Goal: Information Seeking & Learning: Learn about a topic

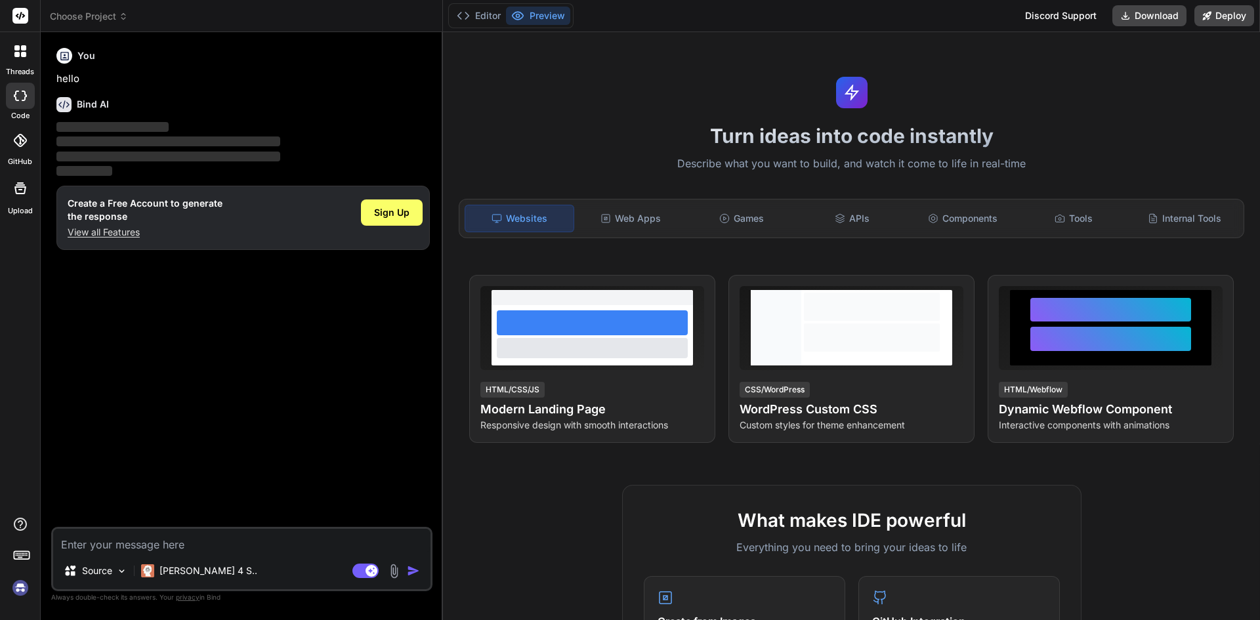
type textarea "x"
type textarea "h"
type textarea "x"
type textarea "hi"
type textarea "x"
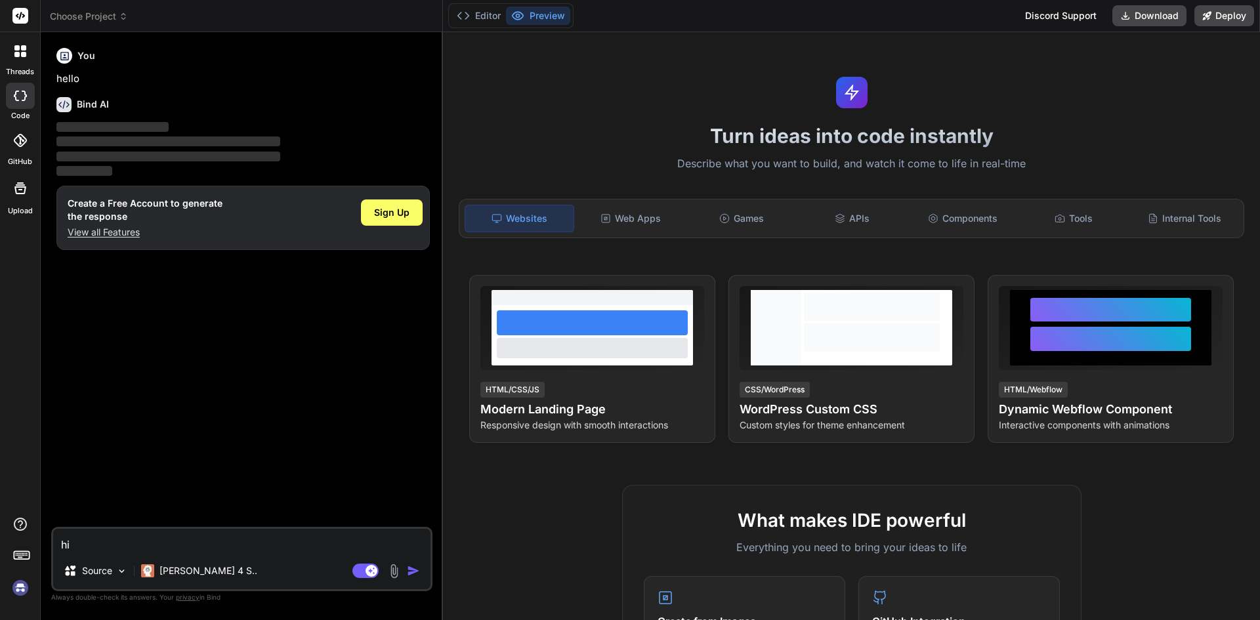
type textarea "hii"
type textarea "x"
type textarea "hi"
type textarea "x"
type textarea "h"
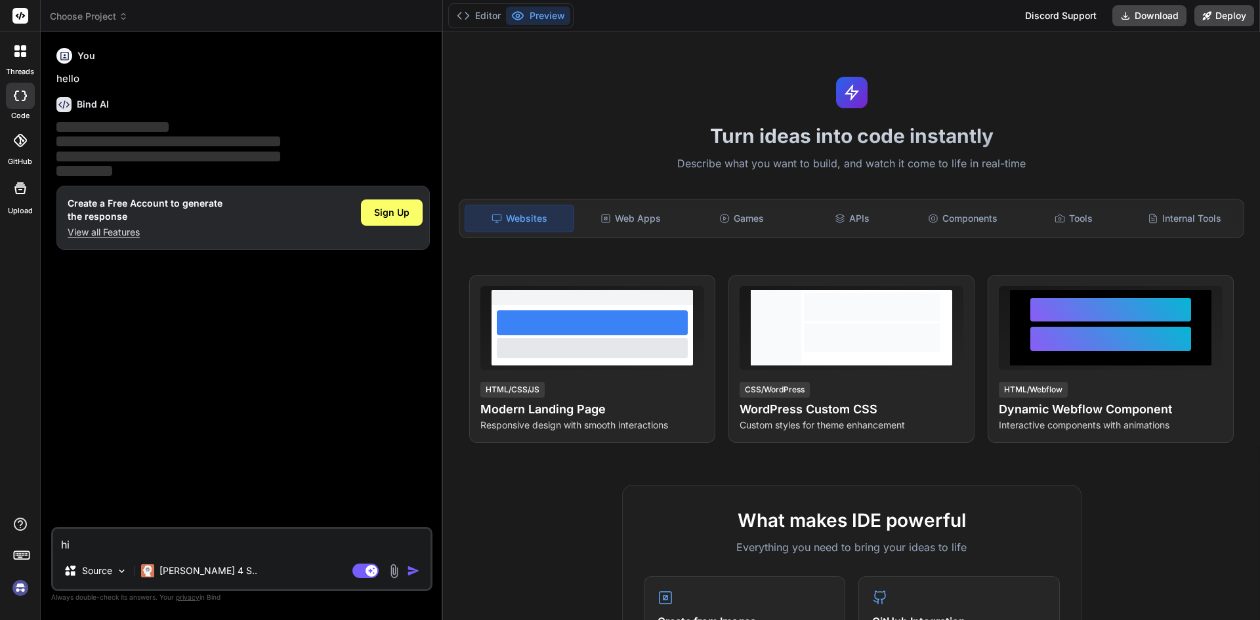
type textarea "x"
click at [527, 113] on div "Turn ideas into code instantly Describe what you want to build, and watch it co…" at bounding box center [851, 326] width 817 height 588
click at [544, 154] on div "Turn ideas into code instantly Describe what you want to build, and watch it co…" at bounding box center [851, 326] width 817 height 588
click at [545, 154] on div "Turn ideas into code instantly Describe what you want to build, and watch it co…" at bounding box center [851, 326] width 817 height 588
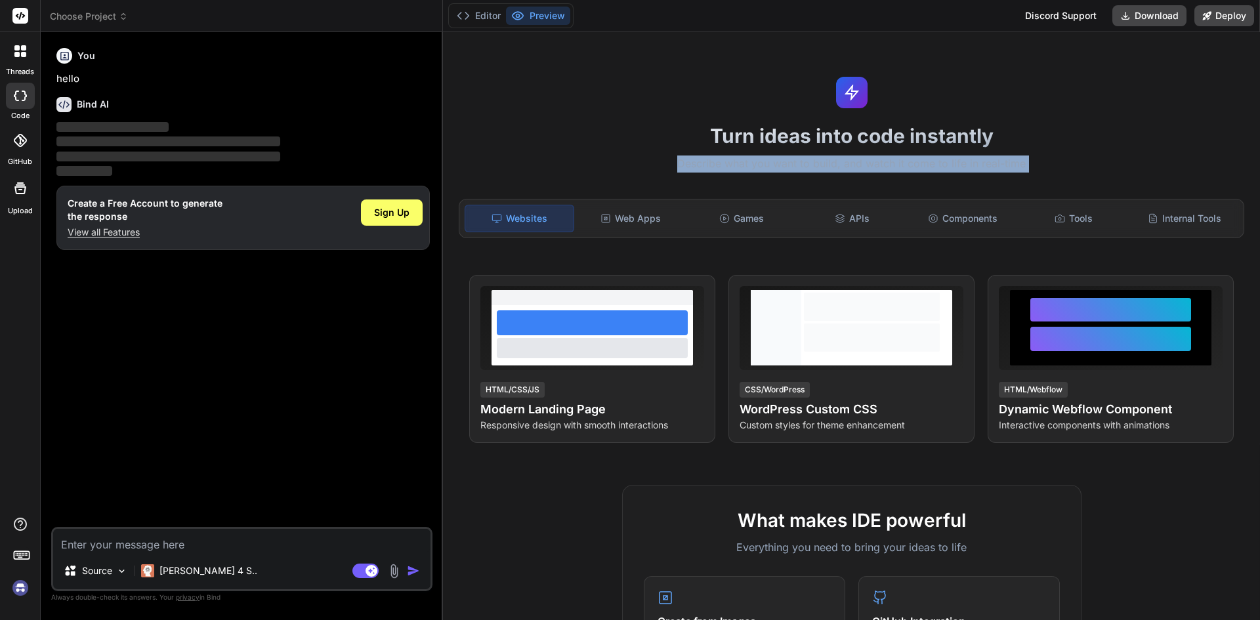
click at [545, 154] on div "Turn ideas into code instantly Describe what you want to build, and watch it co…" at bounding box center [851, 326] width 817 height 588
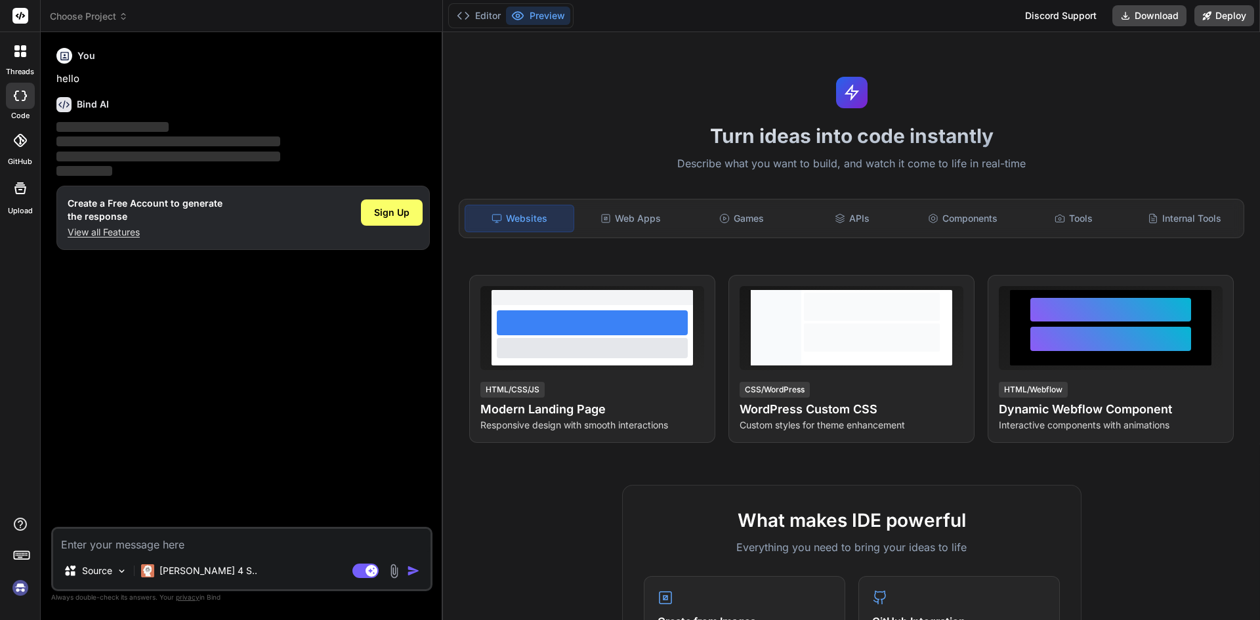
click at [554, 25] on div "Editor Preview" at bounding box center [510, 15] width 125 height 25
click at [547, 121] on div "Turn ideas into code instantly Describe what you want to build, and watch it co…" at bounding box center [851, 326] width 817 height 588
click at [385, 218] on span "Sign Up" at bounding box center [391, 212] width 35 height 13
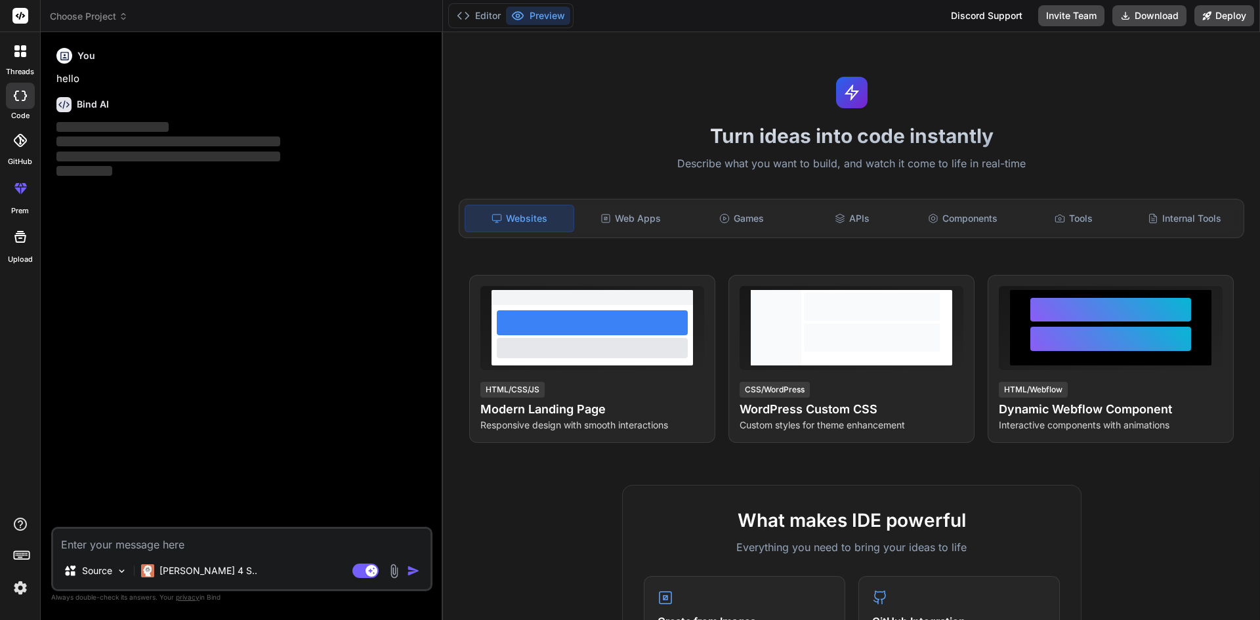
click at [178, 543] on textarea at bounding box center [241, 541] width 377 height 24
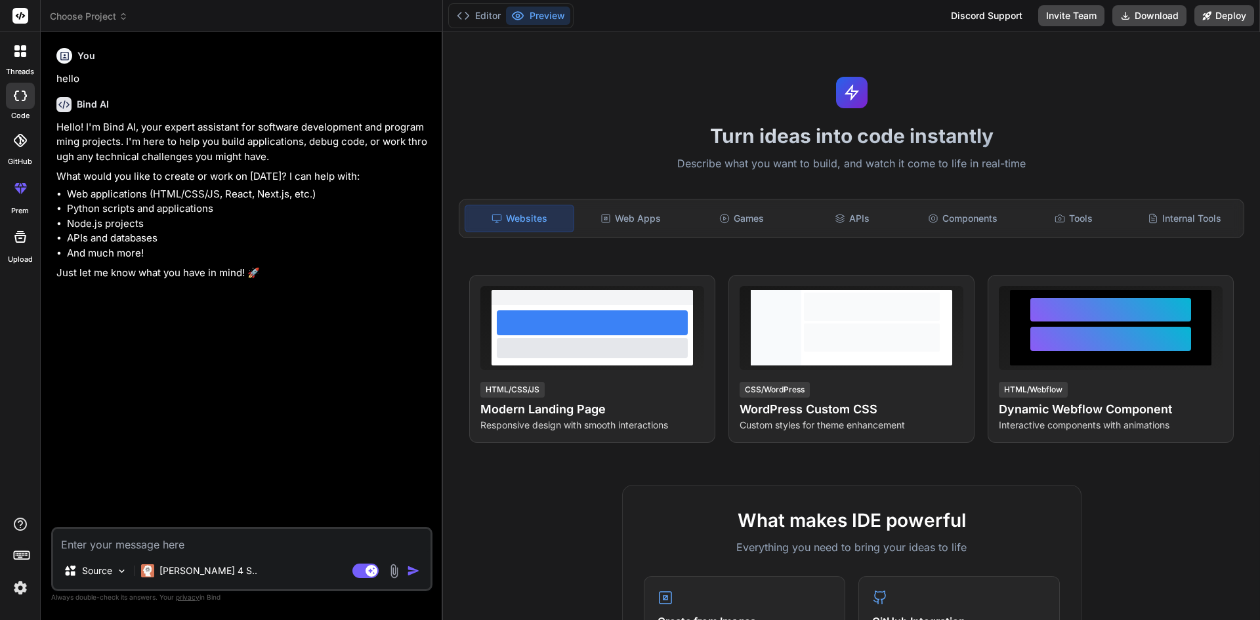
type textarea "x"
type textarea "j"
type textarea "x"
type textarea "ja"
type textarea "x"
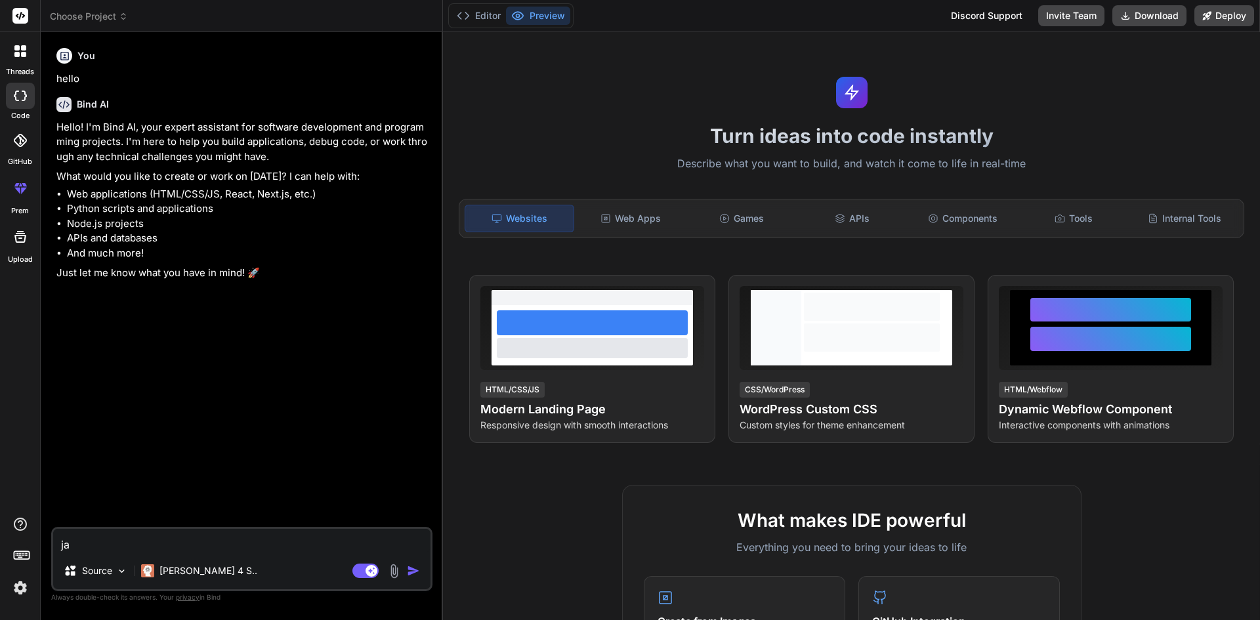
type textarea "jav"
type textarea "x"
type textarea "java"
type textarea "x"
type textarea "java"
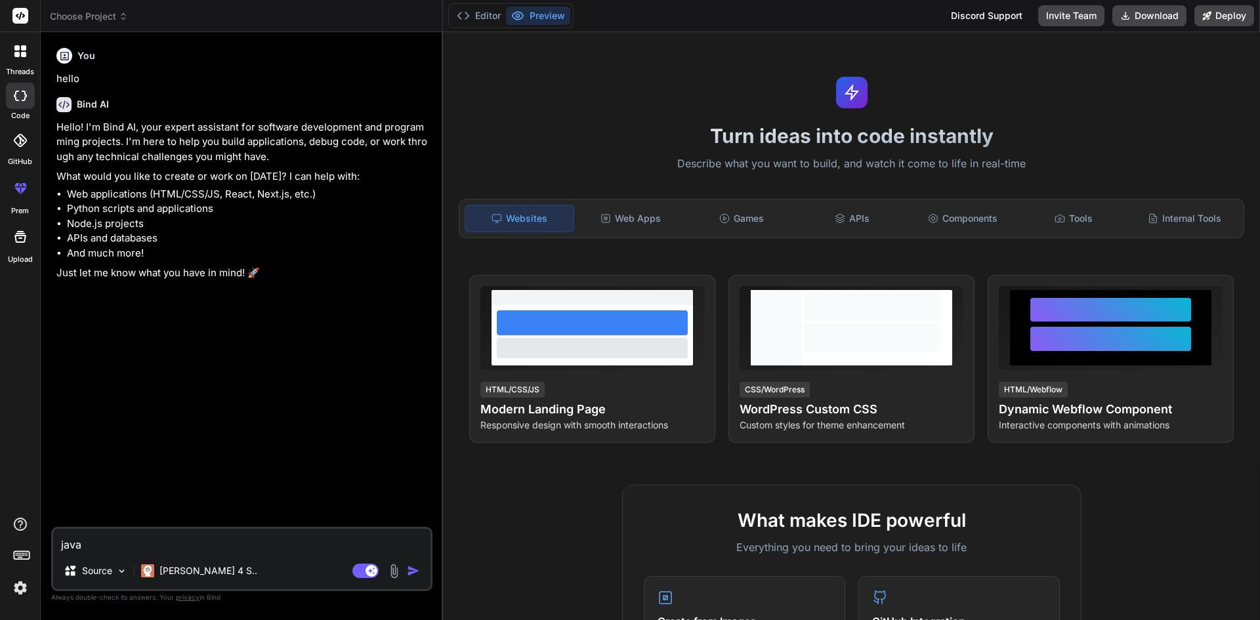
type textarea "x"
type textarea "java 8"
type textarea "x"
type textarea "java 8"
type textarea "x"
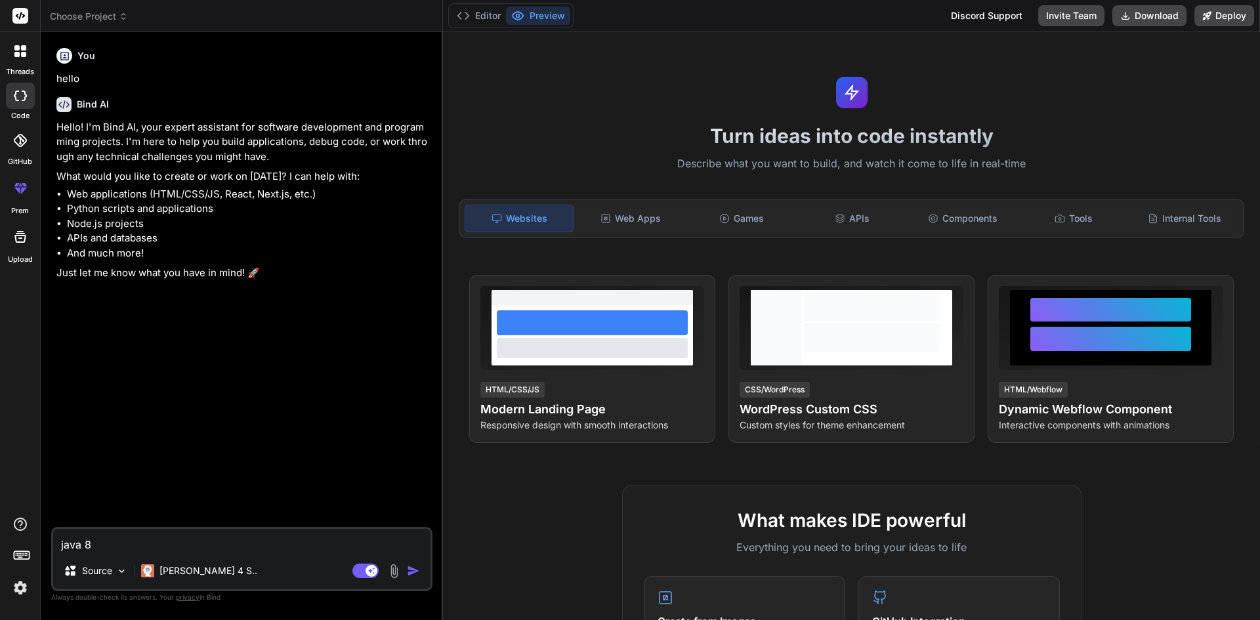
type textarea "java 8 t"
type textarea "x"
type textarea "java 8 to"
type textarea "x"
type textarea "java 8 top"
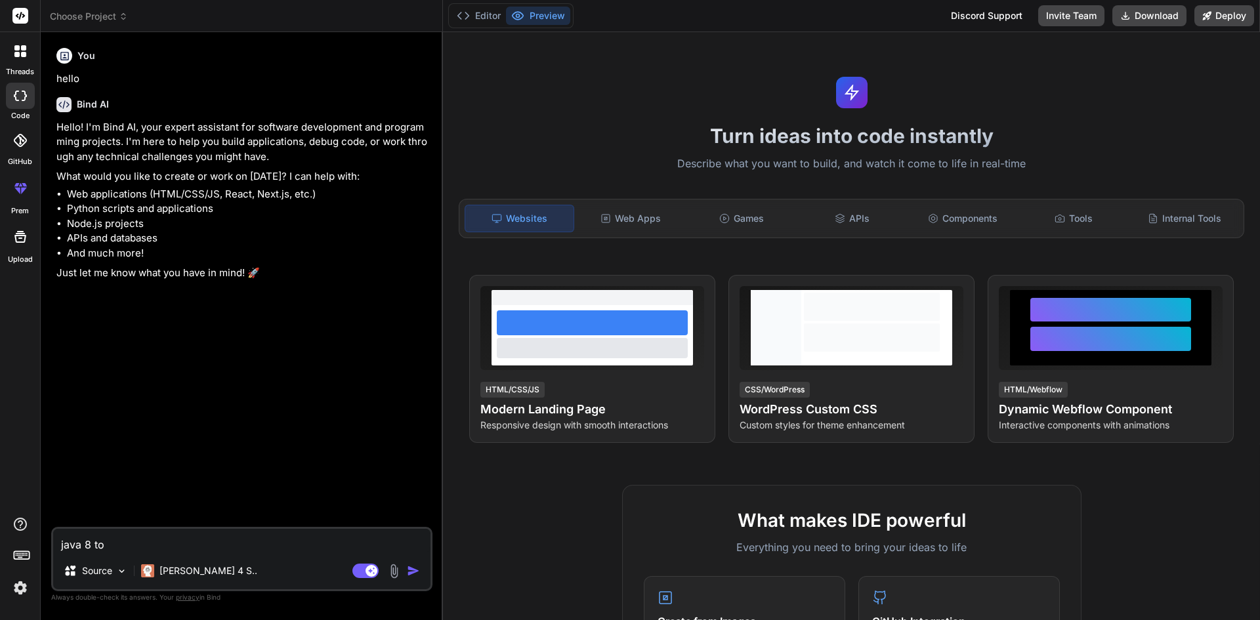
type textarea "x"
type textarea "java 8 topi"
type textarea "x"
type textarea "java 8 topic"
type textarea "x"
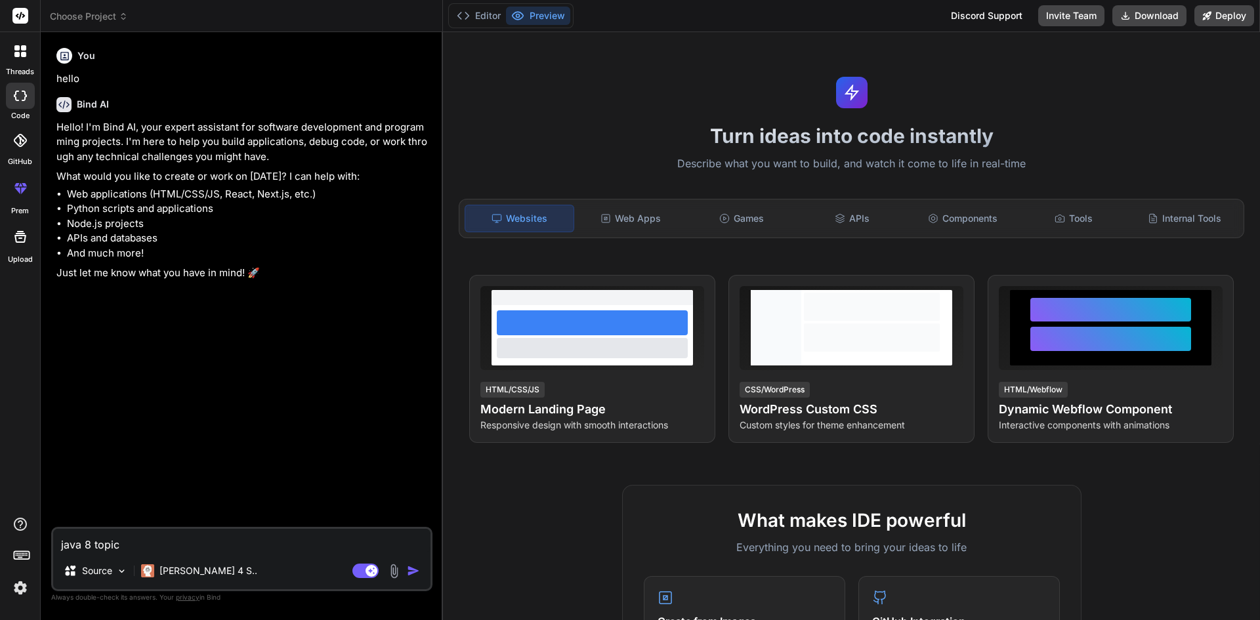
type textarea "java 8 topics"
type textarea "x"
type textarea "java 8 topics"
type textarea "x"
type textarea "java 8 topics f"
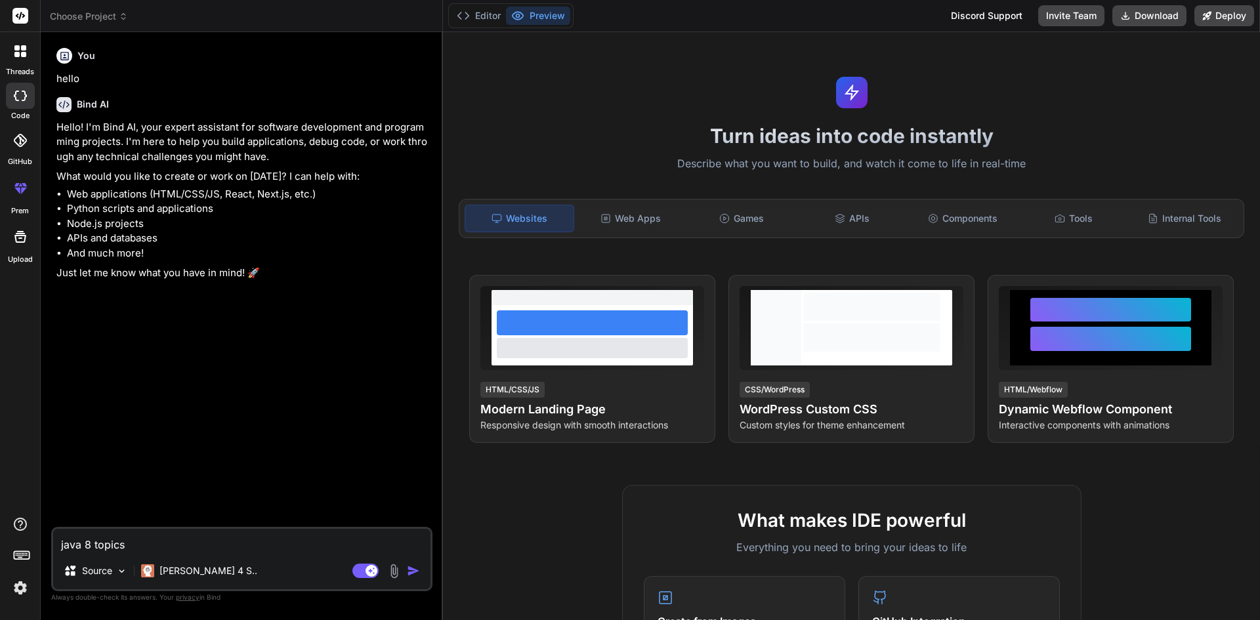
type textarea "x"
type textarea "java 8 topics fo"
type textarea "x"
type textarea "java 8 topics for"
type textarea "x"
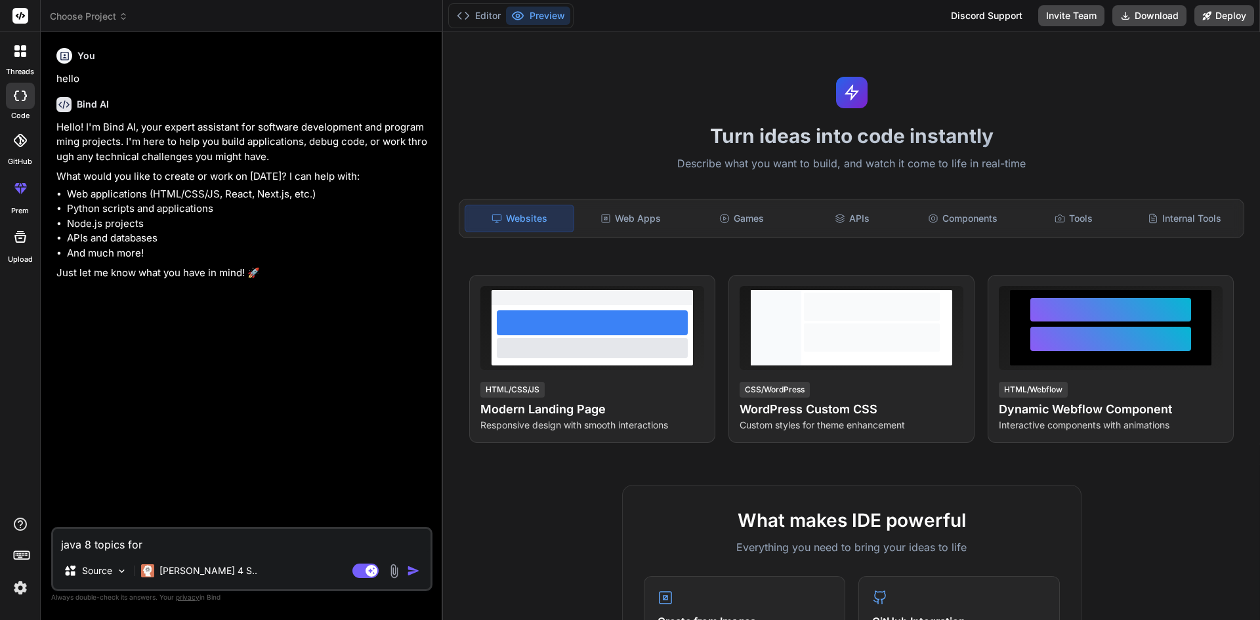
type textarea "java 8 topics for"
type textarea "x"
type textarea "java 8 topics for p"
type textarea "x"
type textarea "java 8 topics for pr"
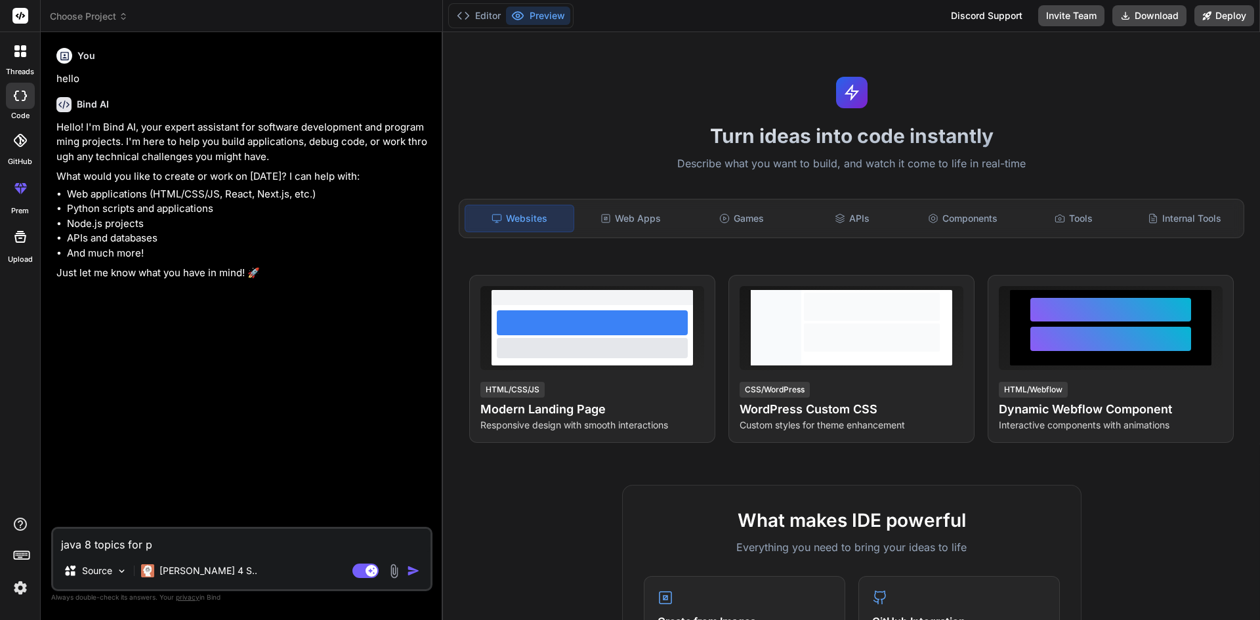
type textarea "x"
type textarea "java 8 topics for prs"
type textarea "x"
type textarea "java 8 topics for pr"
type textarea "x"
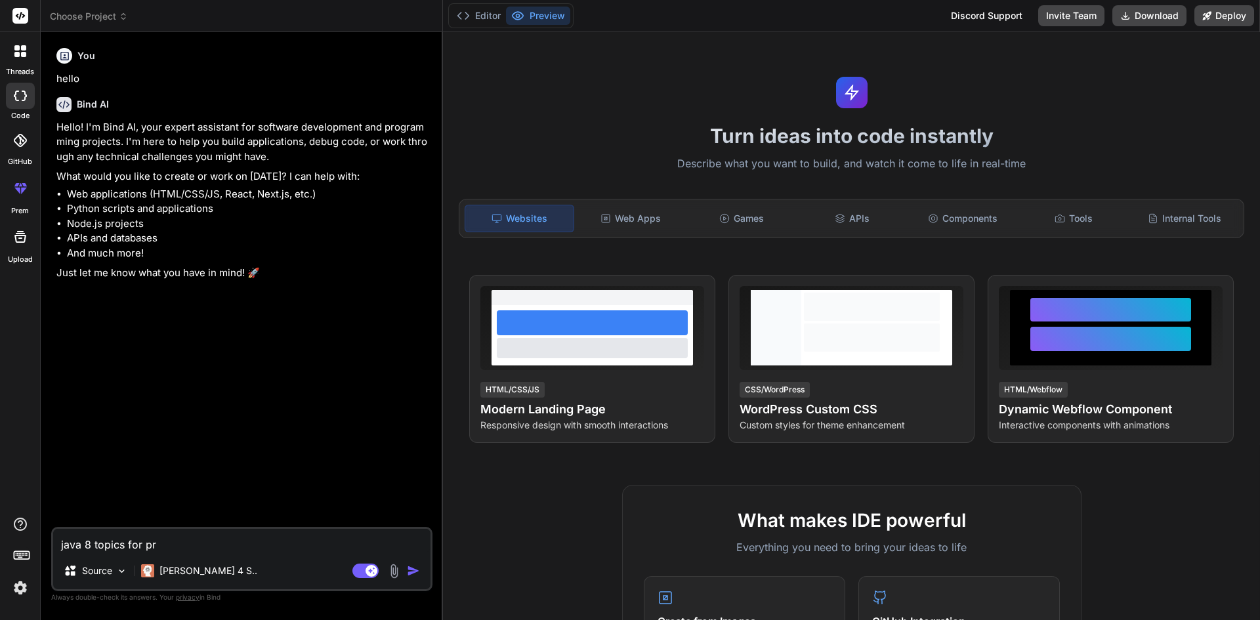
type textarea "java 8 topics for pre"
type textarea "x"
type textarea "java 8 topics for pres"
type textarea "x"
type textarea "java 8 topics for prese"
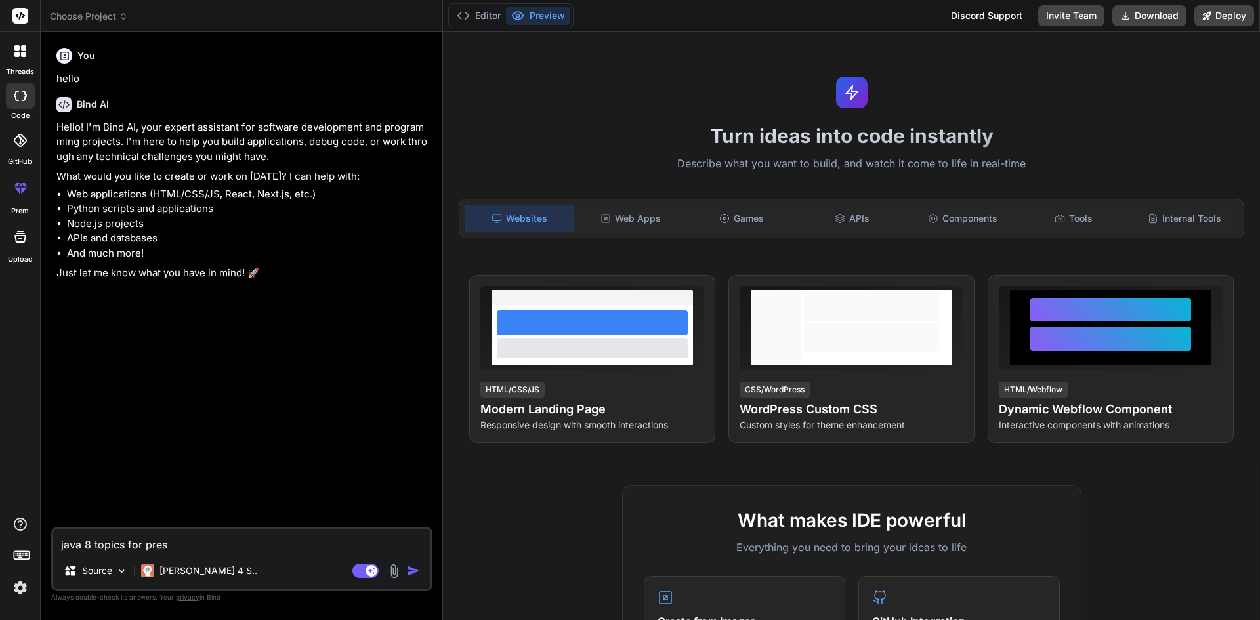
type textarea "x"
type textarea "java 8 topics for presen"
type textarea "x"
type textarea "java 8 topics for present"
type textarea "x"
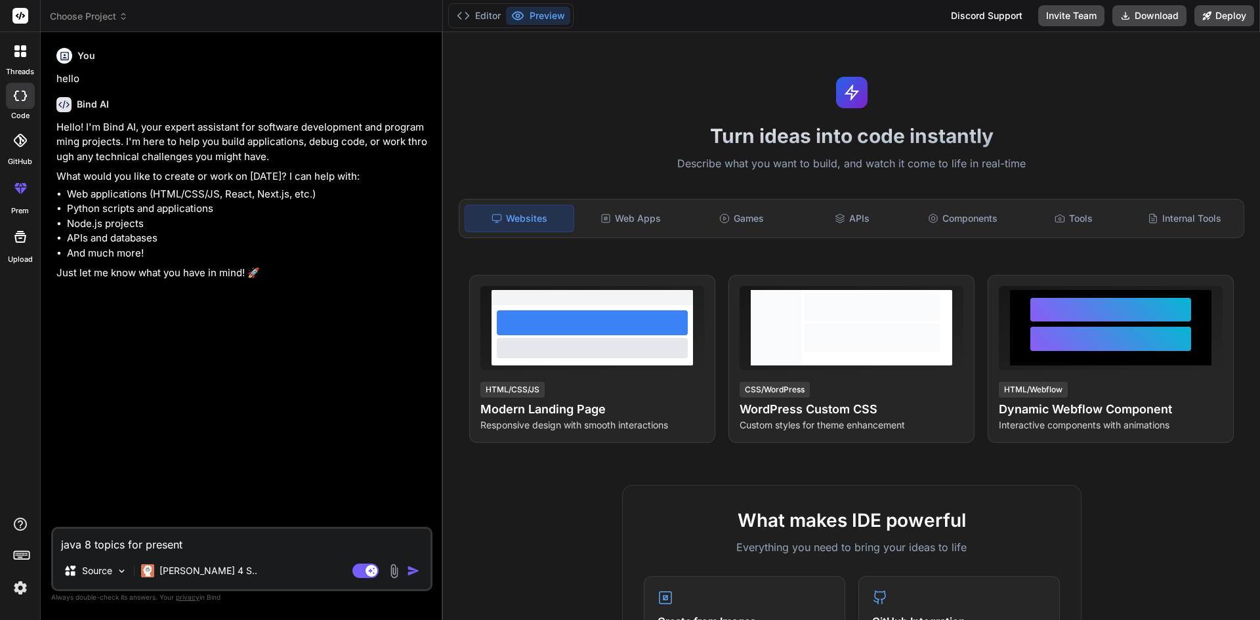
type textarea "java 8 topics for presenta"
type textarea "x"
type textarea "java 8 topics for presentat"
type textarea "x"
type textarea "java 8 topics for presentati"
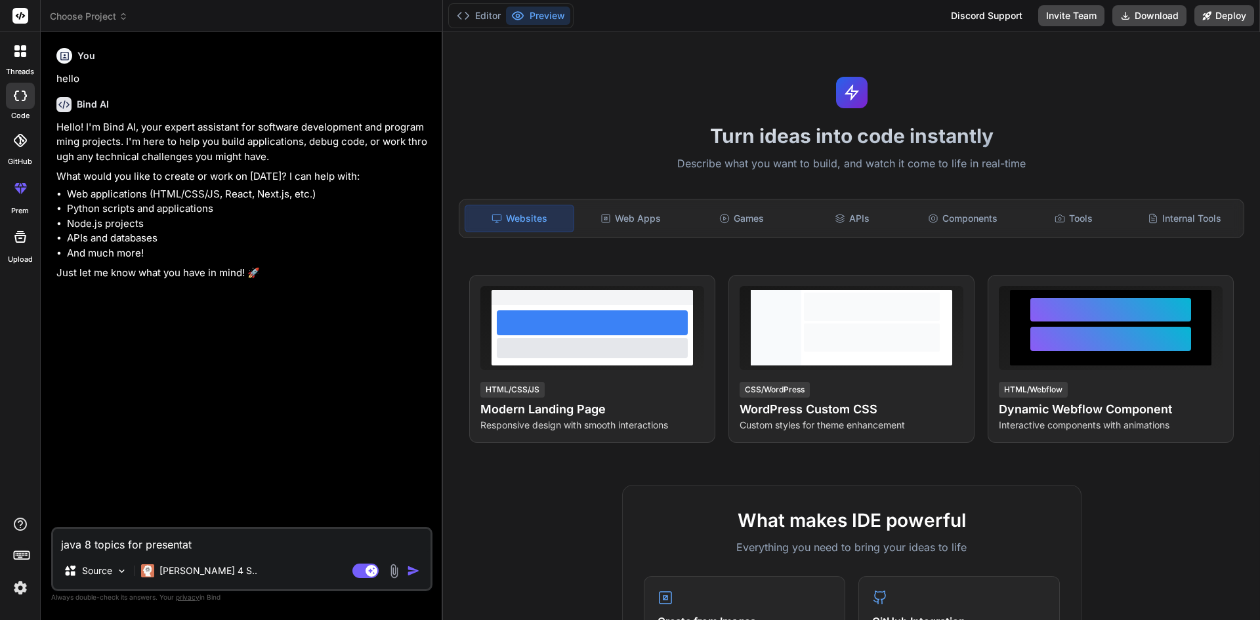
type textarea "x"
type textarea "java 8 topics for presentatio"
type textarea "x"
type textarea "java 8 topics for presentation"
type textarea "x"
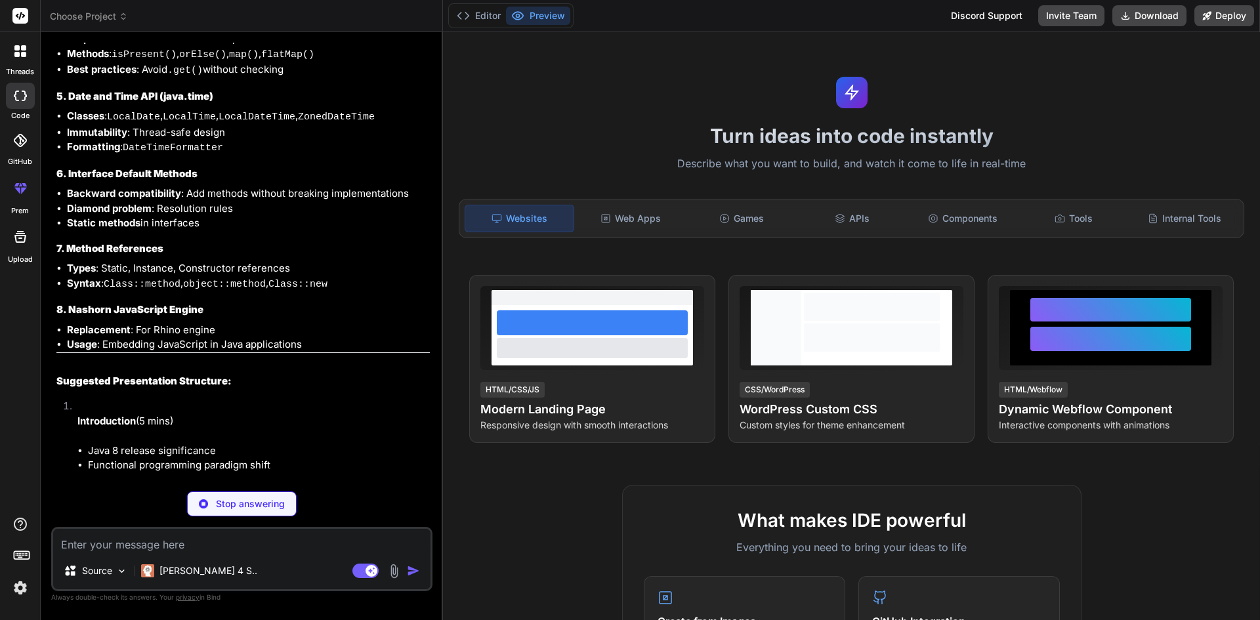
scroll to position [677, 0]
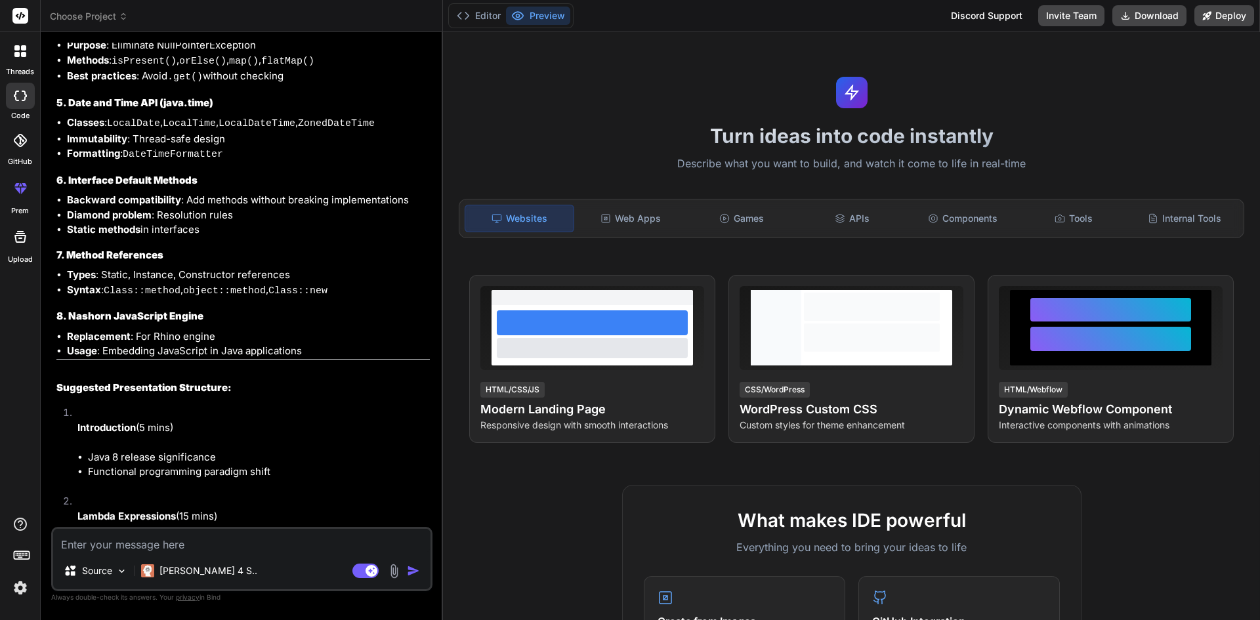
type textarea "x"
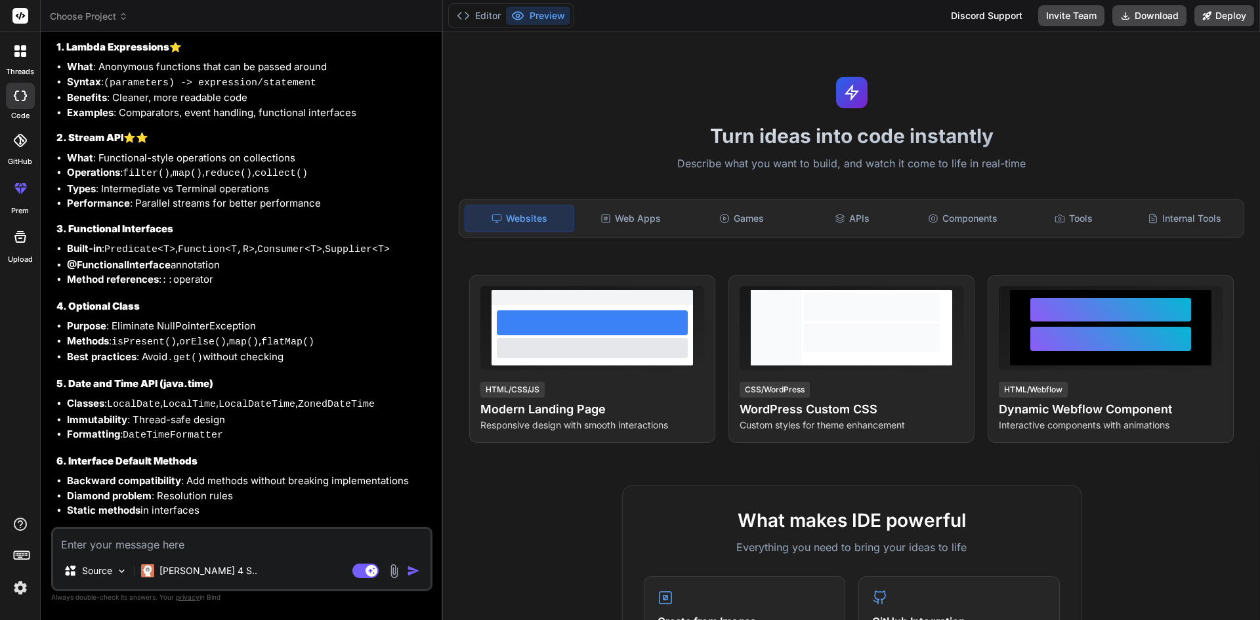
scroll to position [349, 0]
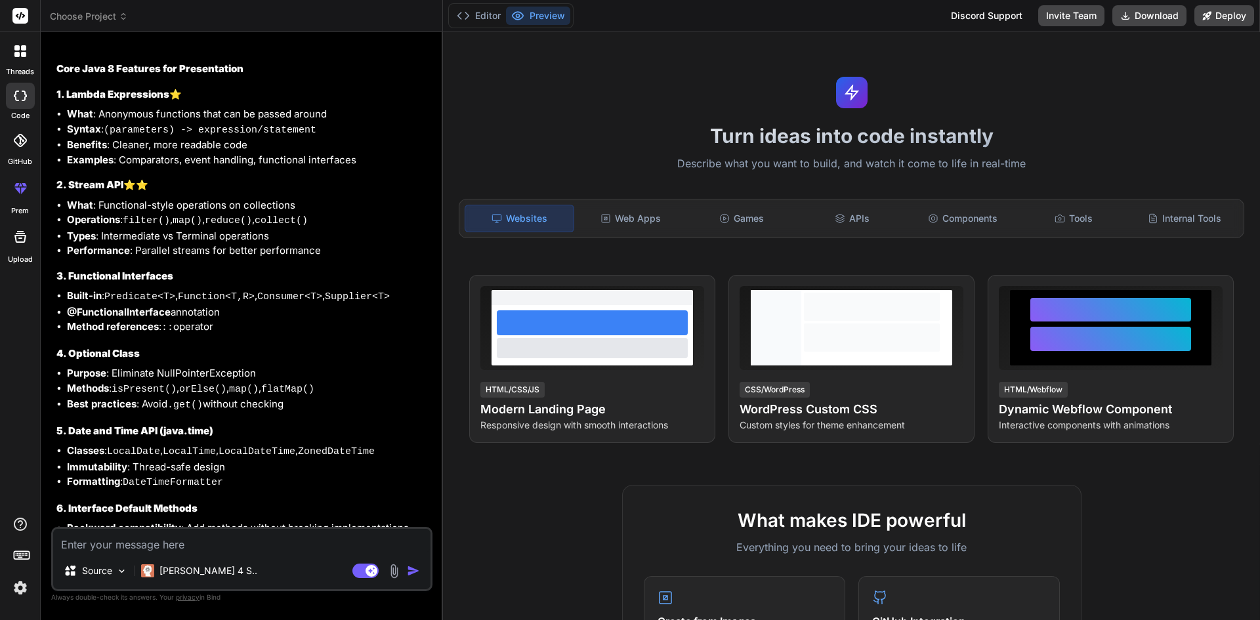
click at [188, 541] on textarea at bounding box center [241, 541] width 377 height 24
type textarea "e"
type textarea "x"
type textarea "ex"
type textarea "x"
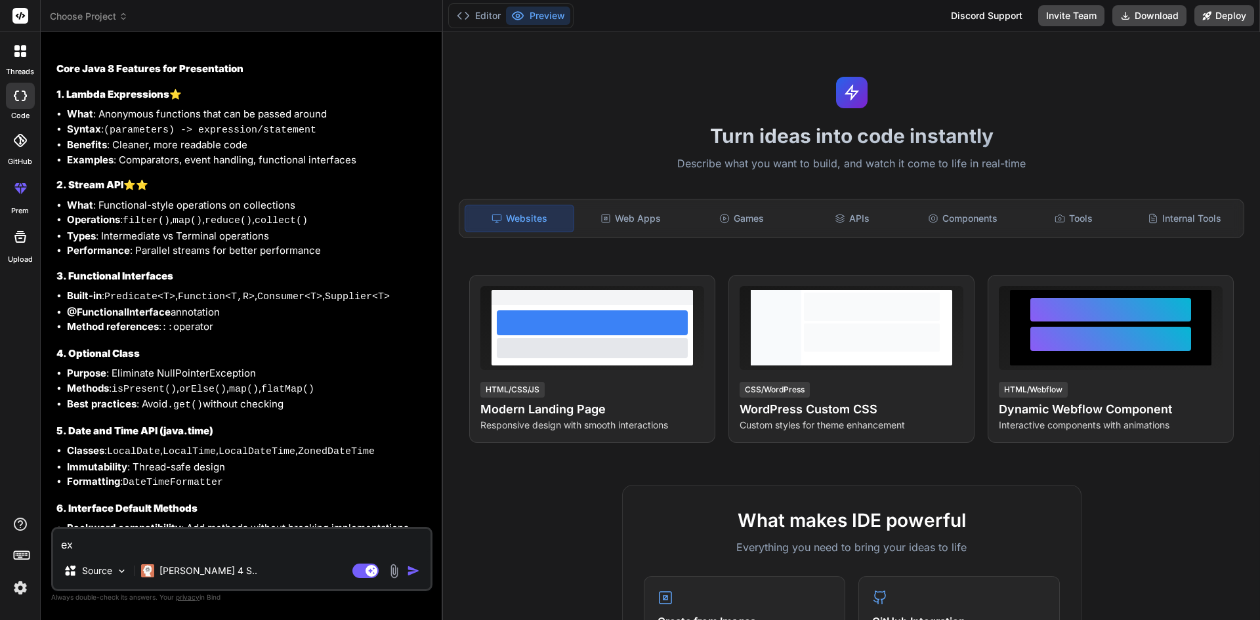
type textarea "exp"
type textarea "x"
type textarea "expl"
type textarea "x"
type textarea "expla"
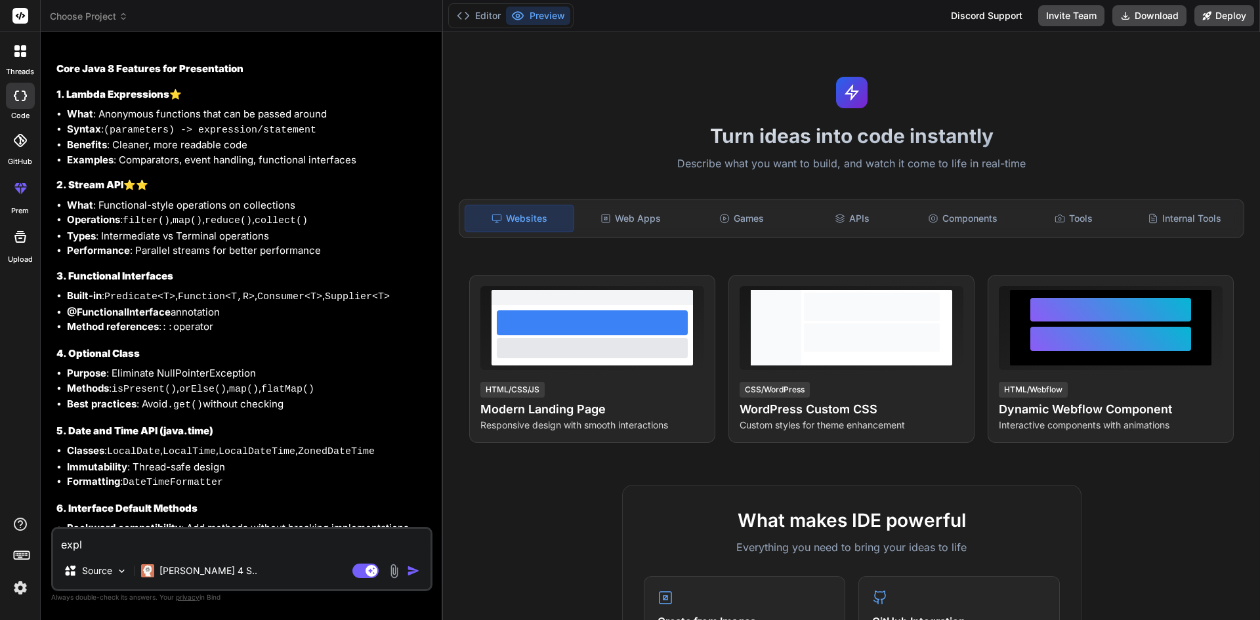
type textarea "x"
type textarea "explai"
type textarea "x"
type textarea "explain"
type textarea "x"
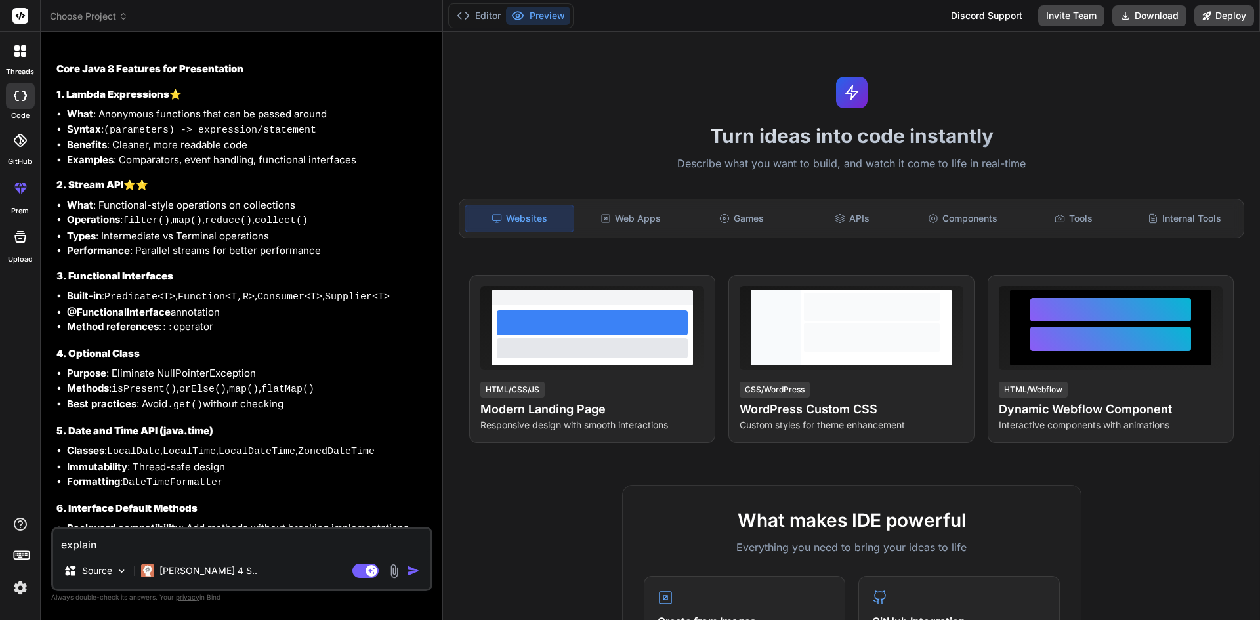
type textarea "explain"
type textarea "x"
type textarea "explain o"
type textarea "x"
type textarea "explain on"
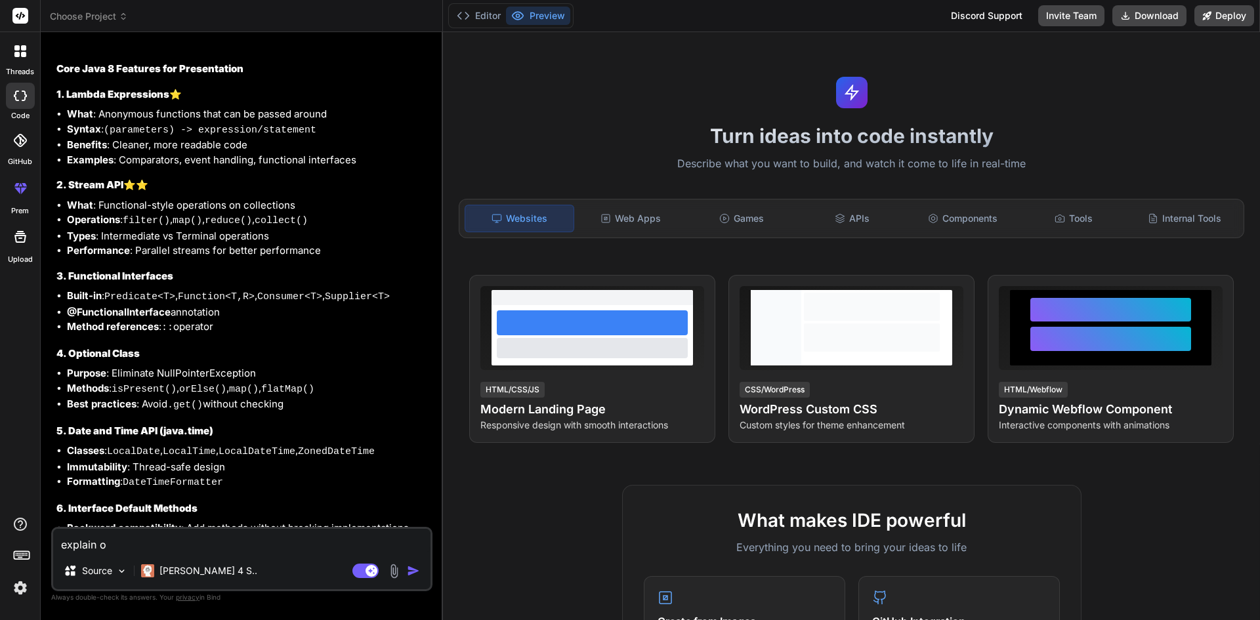
type textarea "x"
type textarea "explain one"
type textarea "x"
type textarea "explain one"
type textarea "x"
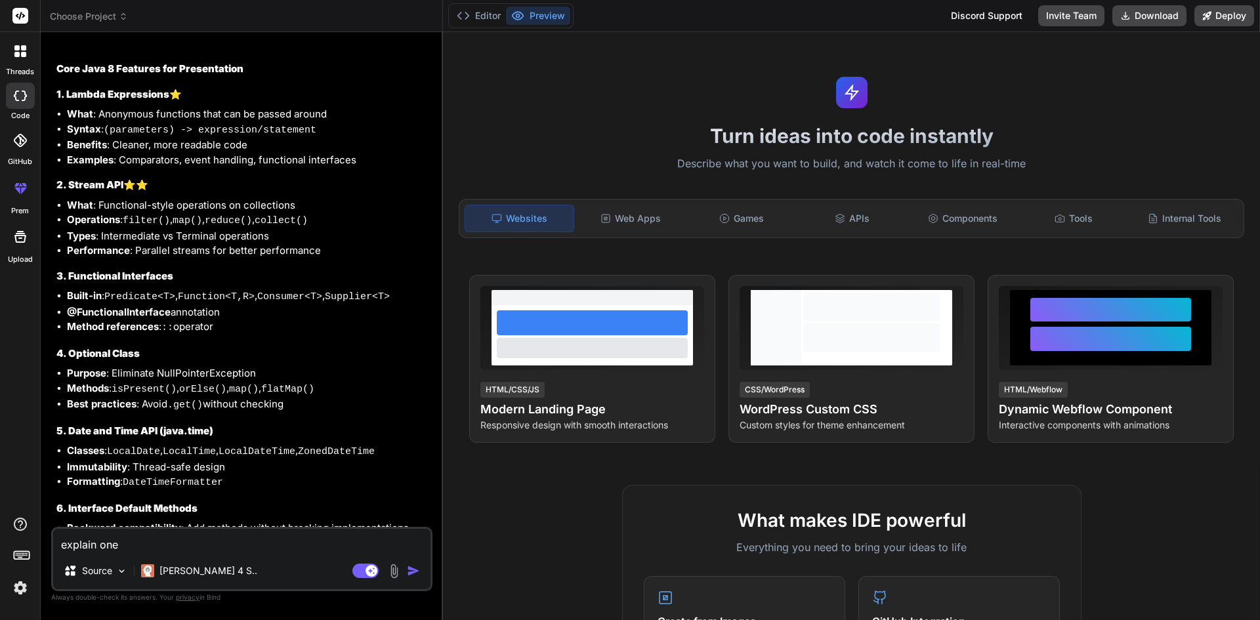
type textarea "explain one b"
type textarea "x"
type textarea "explain one by"
type textarea "x"
type textarea "explain one by"
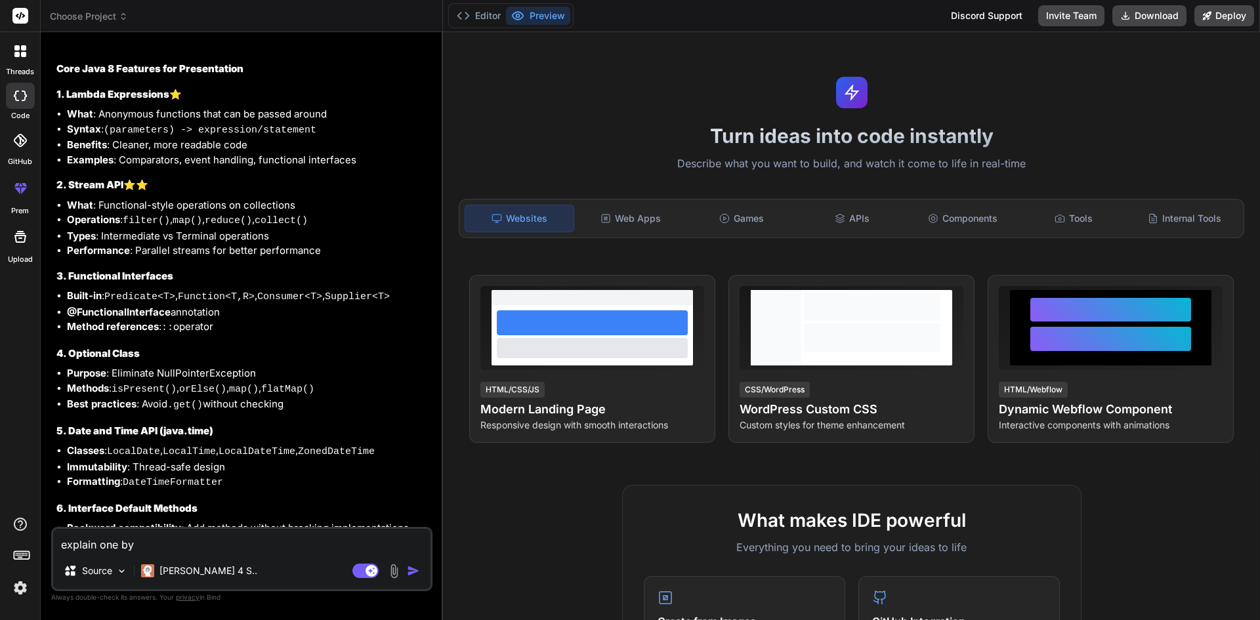
type textarea "x"
type textarea "explain one by o"
type textarea "x"
type textarea "explain one by on"
type textarea "x"
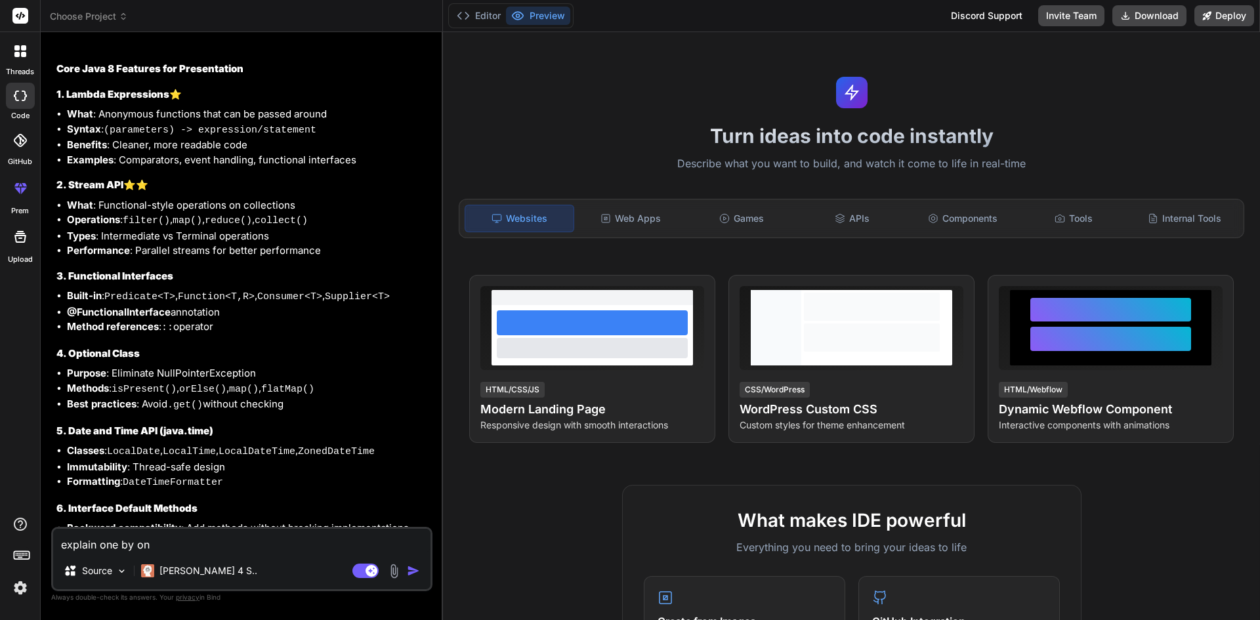
type textarea "explain one by one"
type textarea "x"
type textarea "explain one by one"
type textarea "x"
type textarea "explain one by one w"
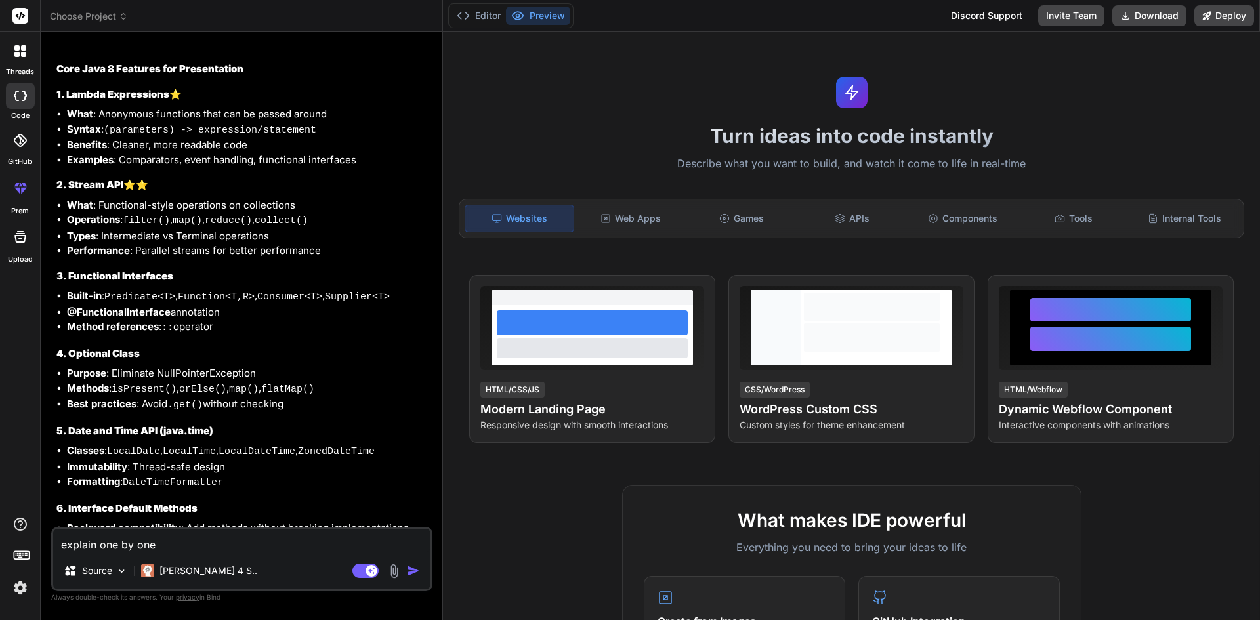
type textarea "x"
type textarea "explain one by one wi"
type textarea "x"
type textarea "explain one by one wit"
type textarea "x"
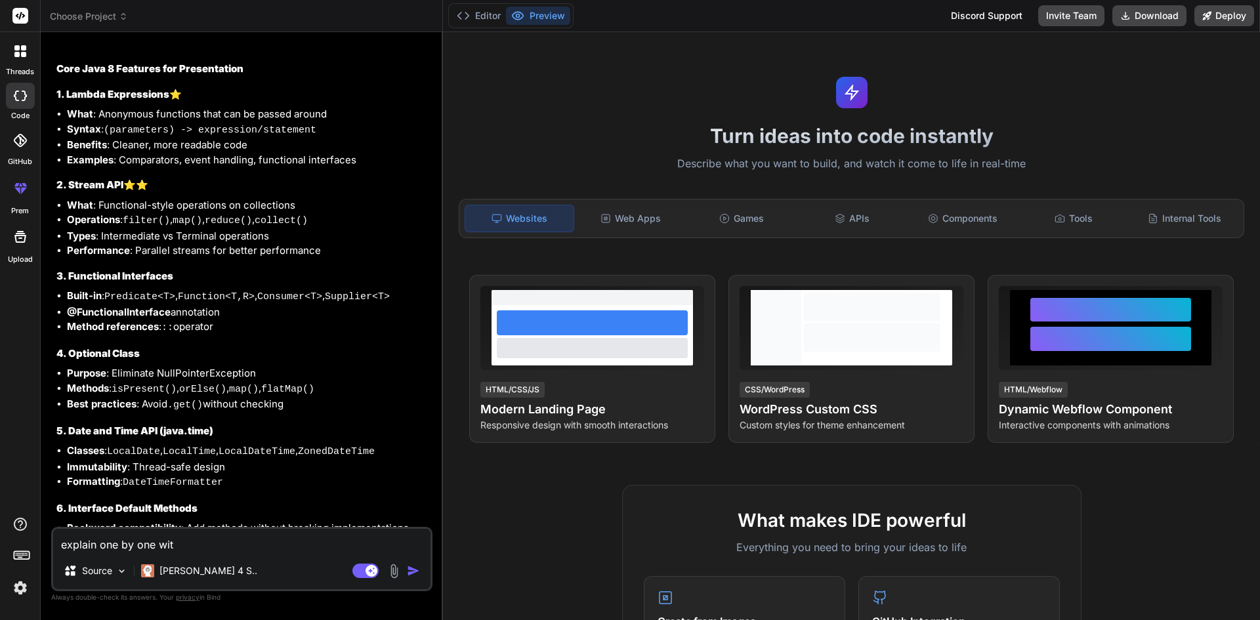
type textarea "explain one by one with"
type textarea "x"
type textarea "explain one by one with"
type textarea "x"
type textarea "explain one by one with e"
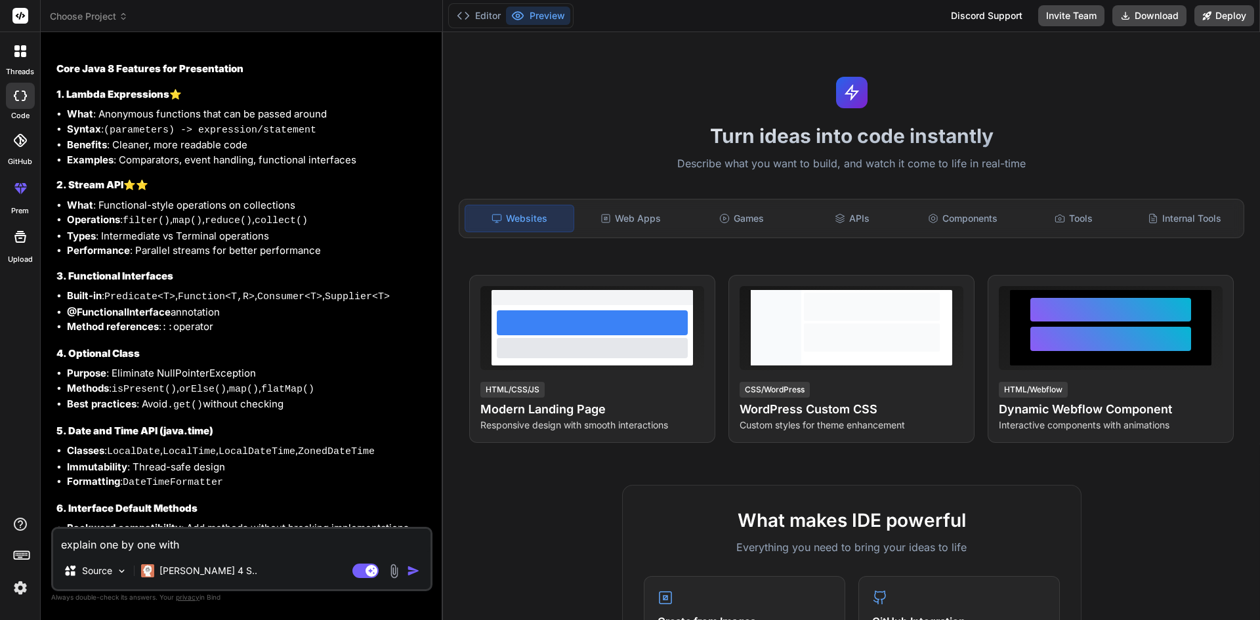
type textarea "x"
type textarea "explain one by one with ex"
type textarea "x"
type textarea "explain one by one with exa"
type textarea "x"
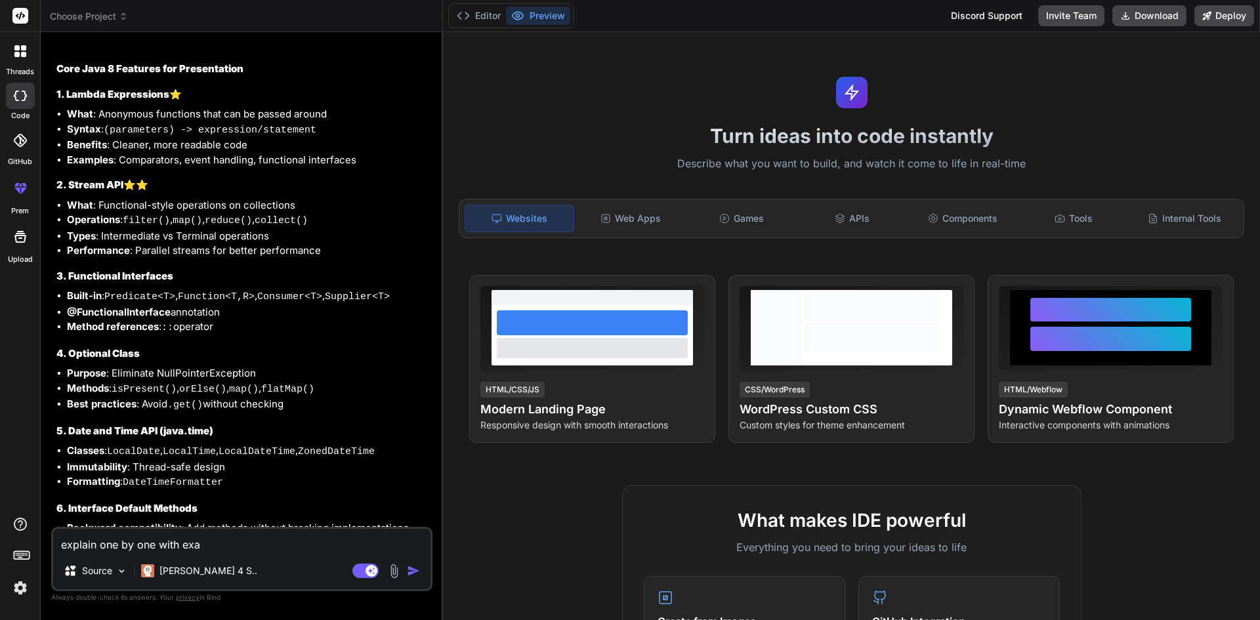
type textarea "explain one by one with exam"
type textarea "x"
type textarea "explain one by one with examp"
type textarea "x"
type textarea "explain one by one with exampl"
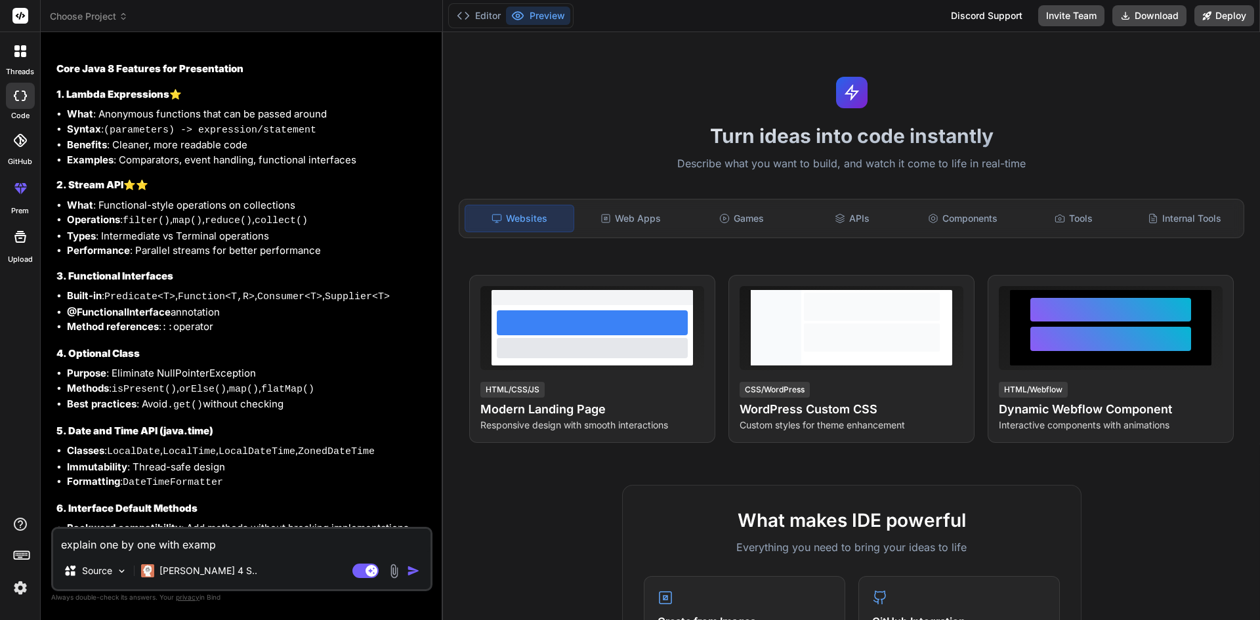
type textarea "x"
type textarea "explain one by one with example"
type textarea "x"
type textarea "\"
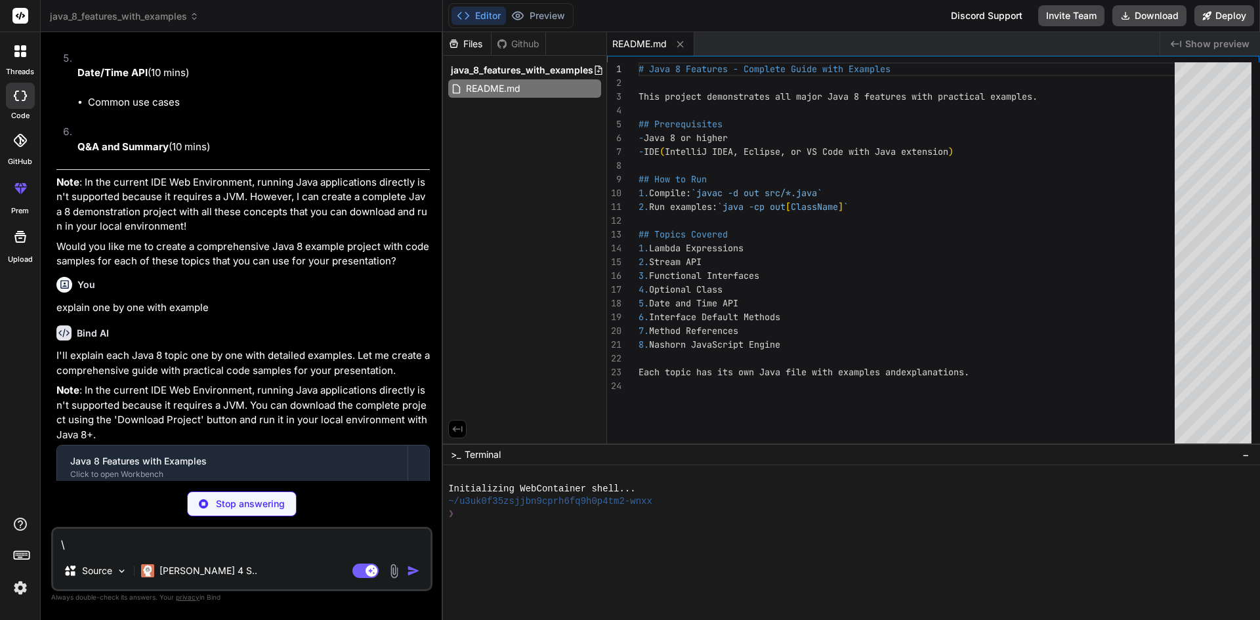
scroll to position [1429, 0]
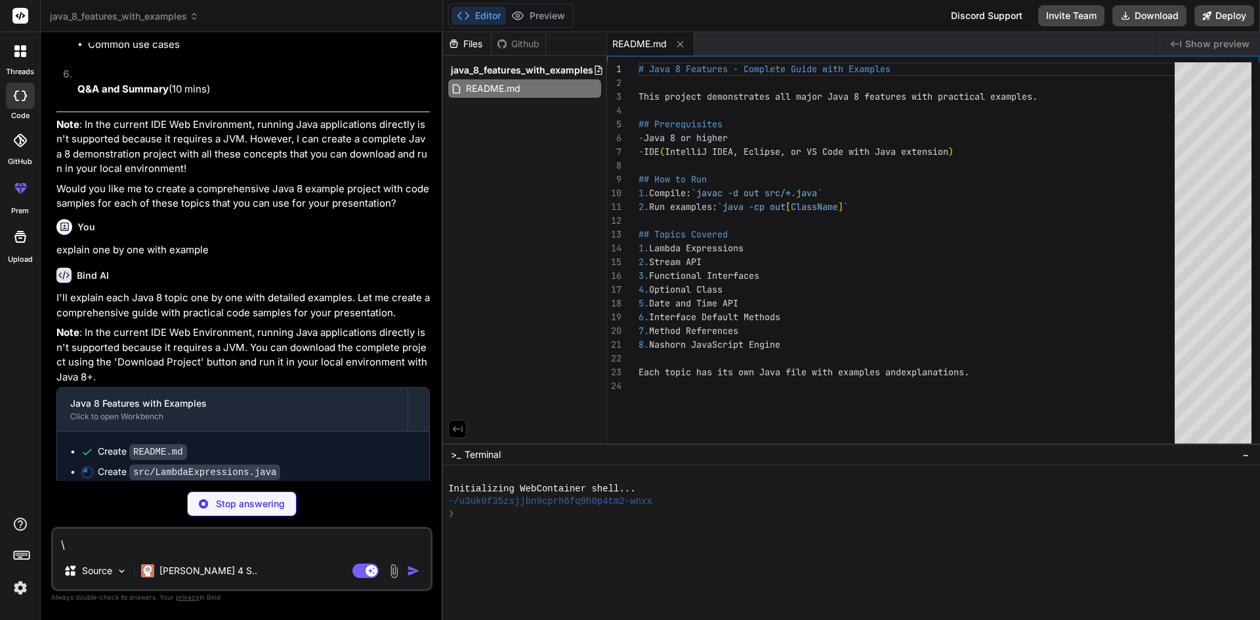
type textarea "x"
type textarea "} // Custom Functional Interface @FunctionalInterface interface MathOperation {…"
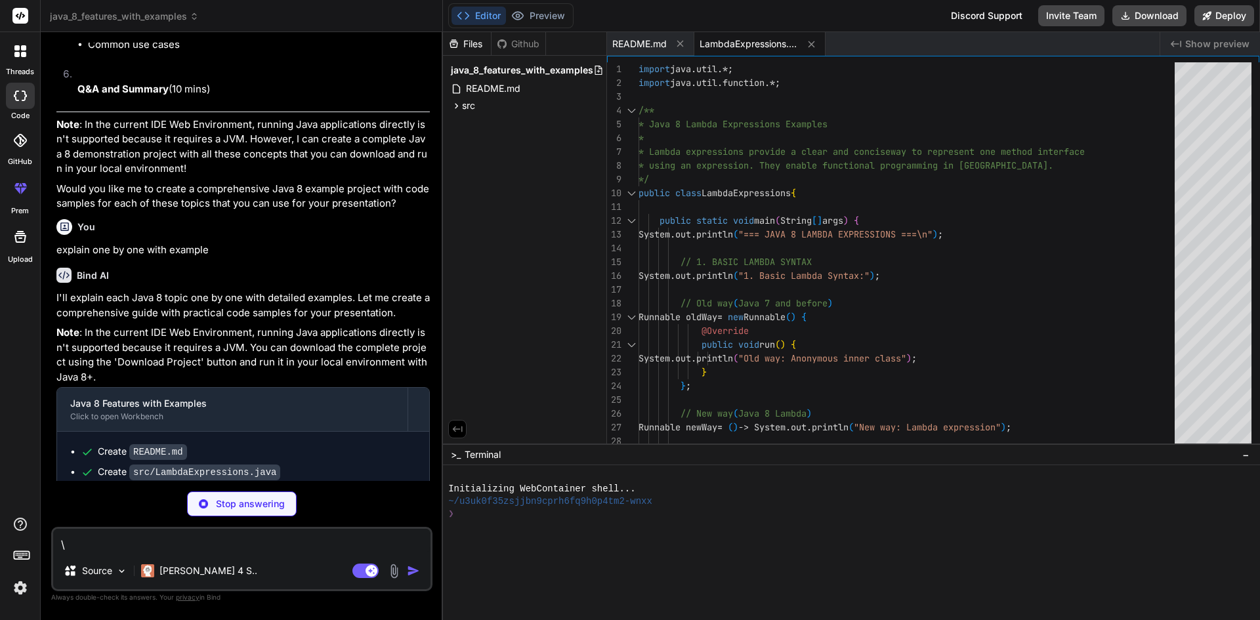
scroll to position [1449, 0]
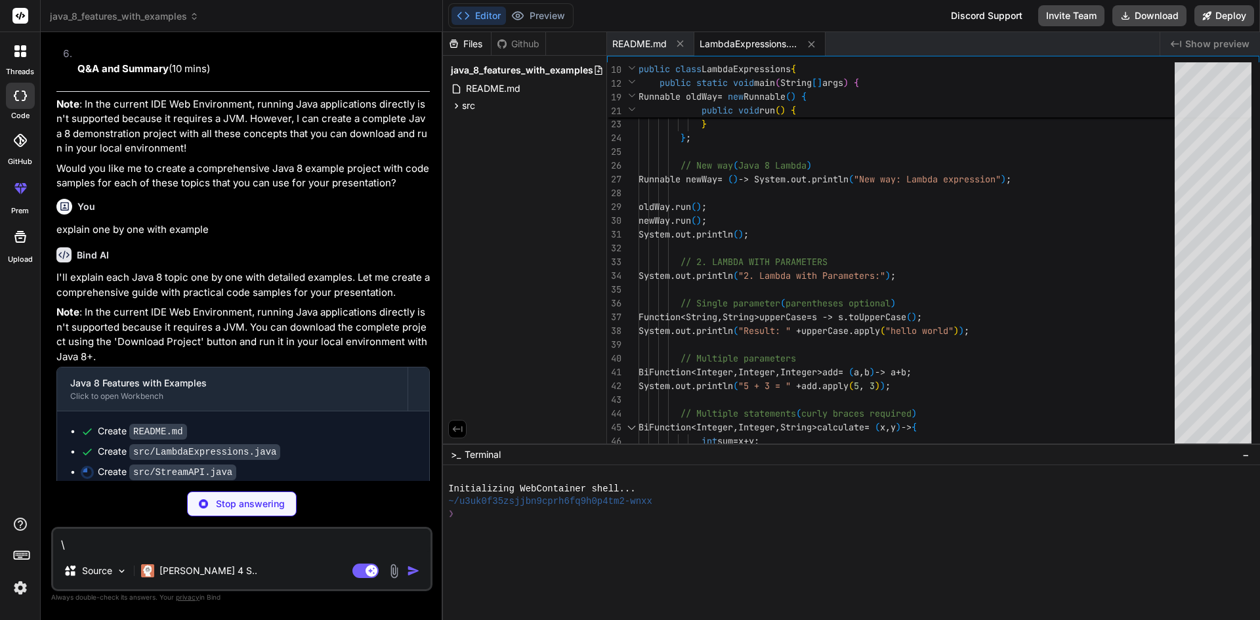
type textarea "x"
type textarea "\"
click at [206, 506] on img at bounding box center [203, 503] width 9 height 9
type textarea "x"
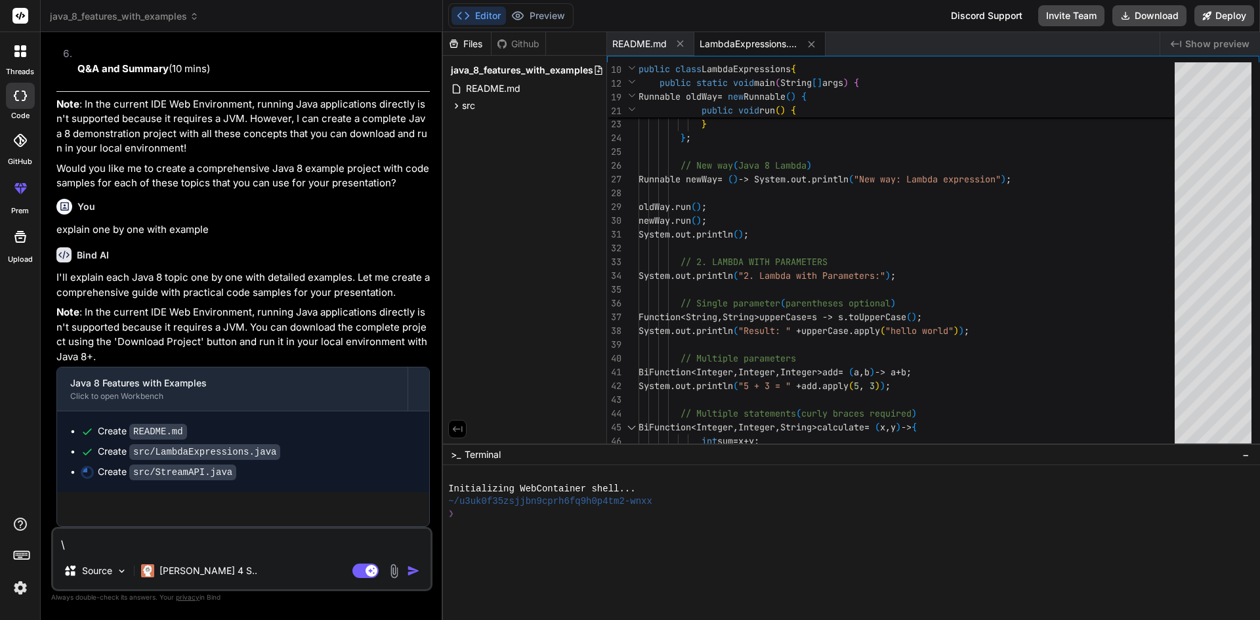
scroll to position [1437, 0]
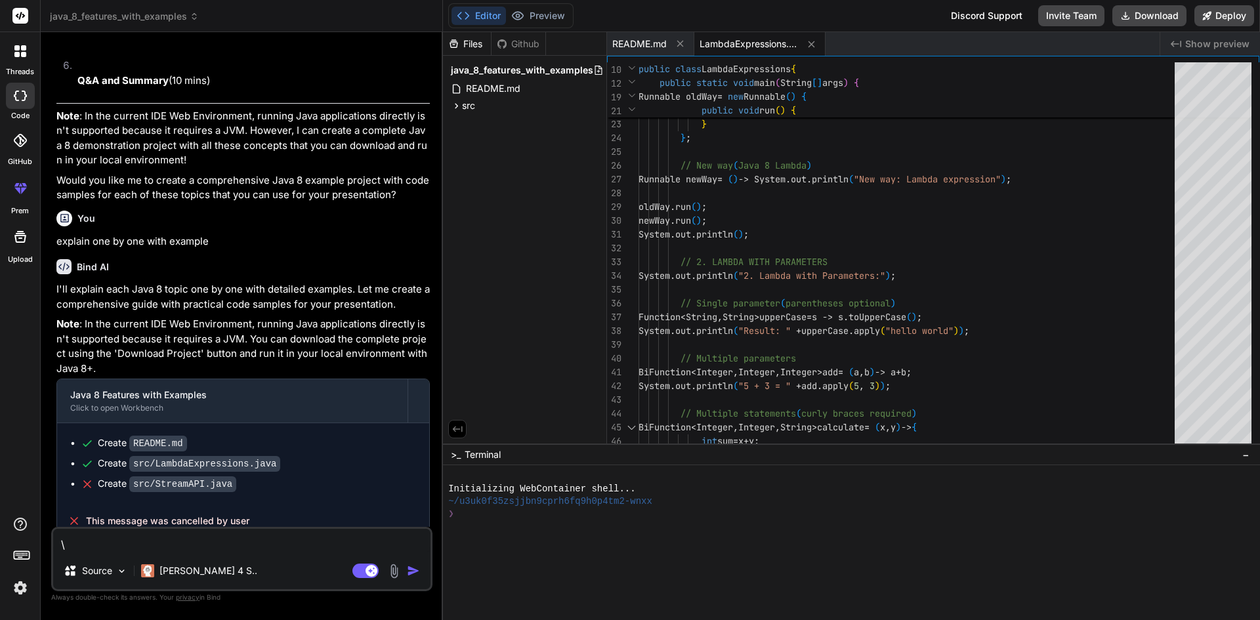
click at [223, 535] on textarea "\" at bounding box center [241, 541] width 377 height 24
type textarea "x"
type textarea "e"
type textarea "x"
type textarea "ex"
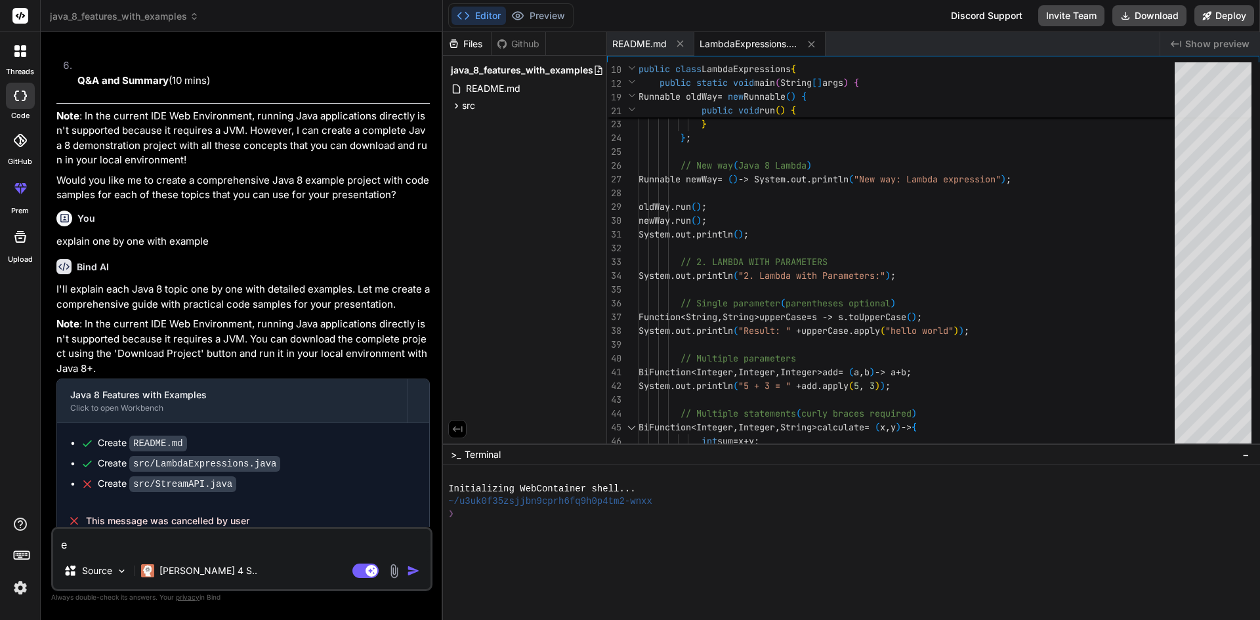
type textarea "x"
type textarea "exp"
type textarea "x"
type textarea "expl"
type textarea "x"
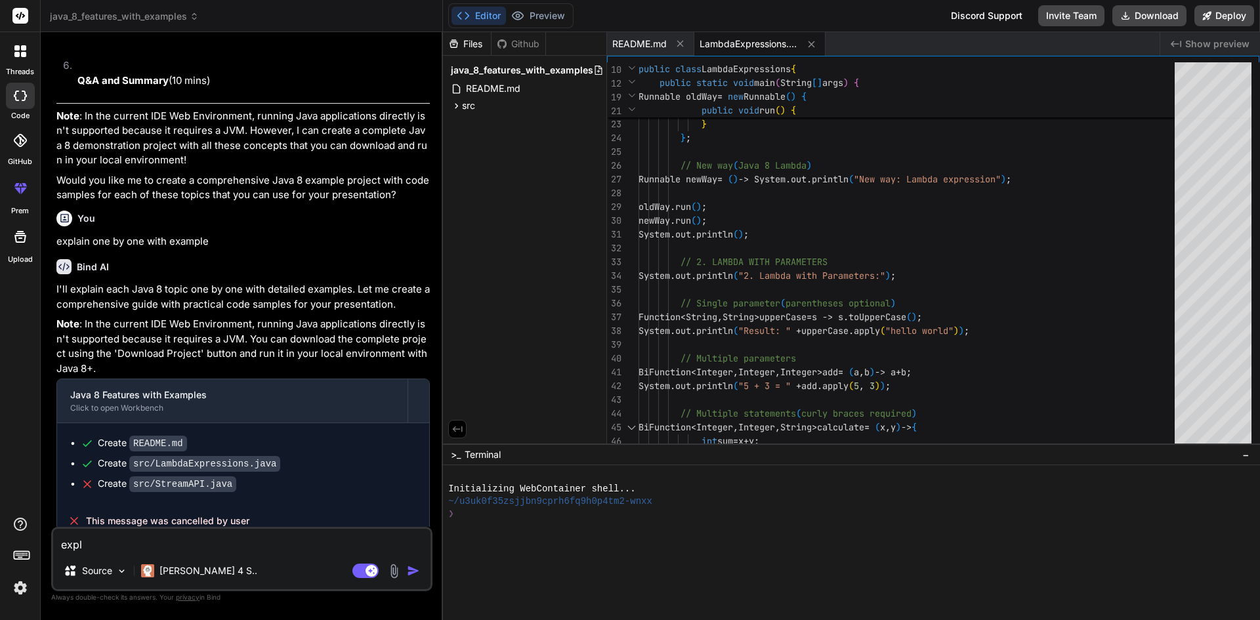
type textarea "expla"
type textarea "x"
type textarea "explai"
type textarea "x"
type textarea "explain"
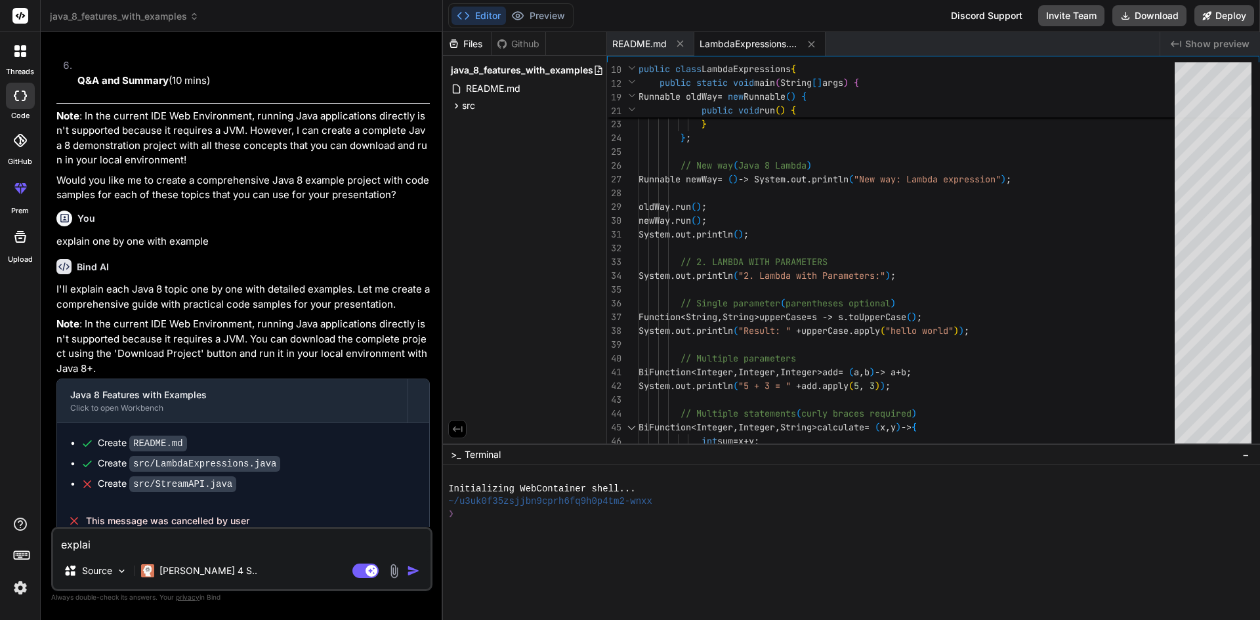
type textarea "x"
type textarea "explain"
type textarea "x"
type textarea "explain t"
type textarea "x"
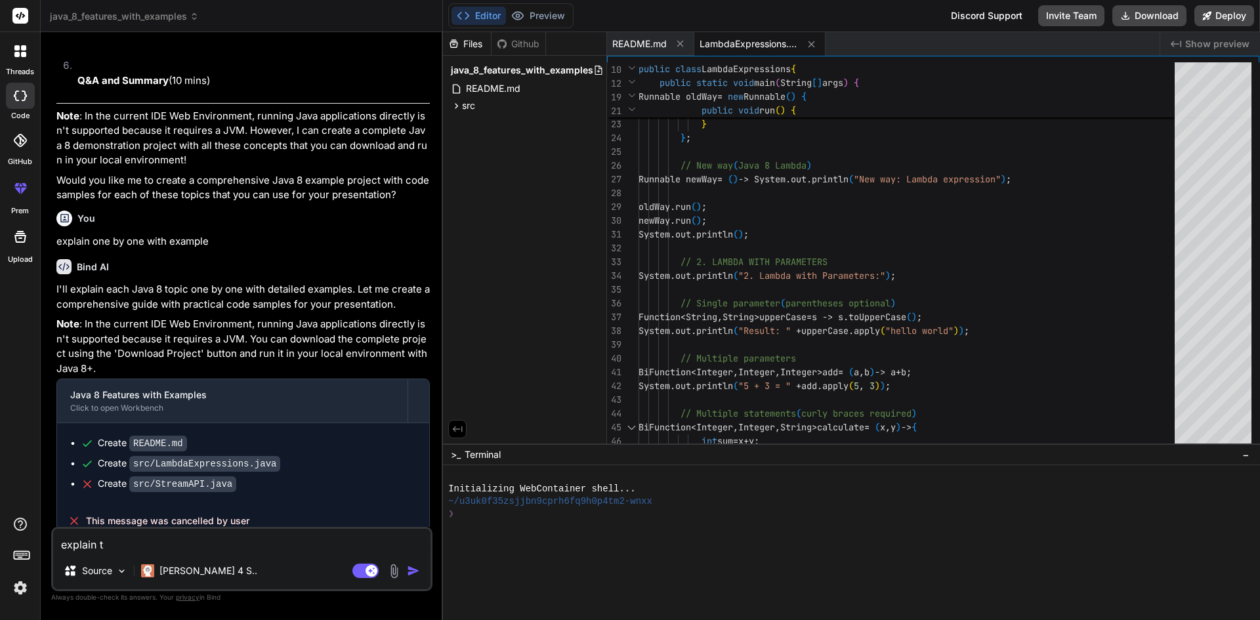
type textarea "explain th"
type textarea "x"
type textarea "explain the"
type textarea "x"
type textarea "explain theo"
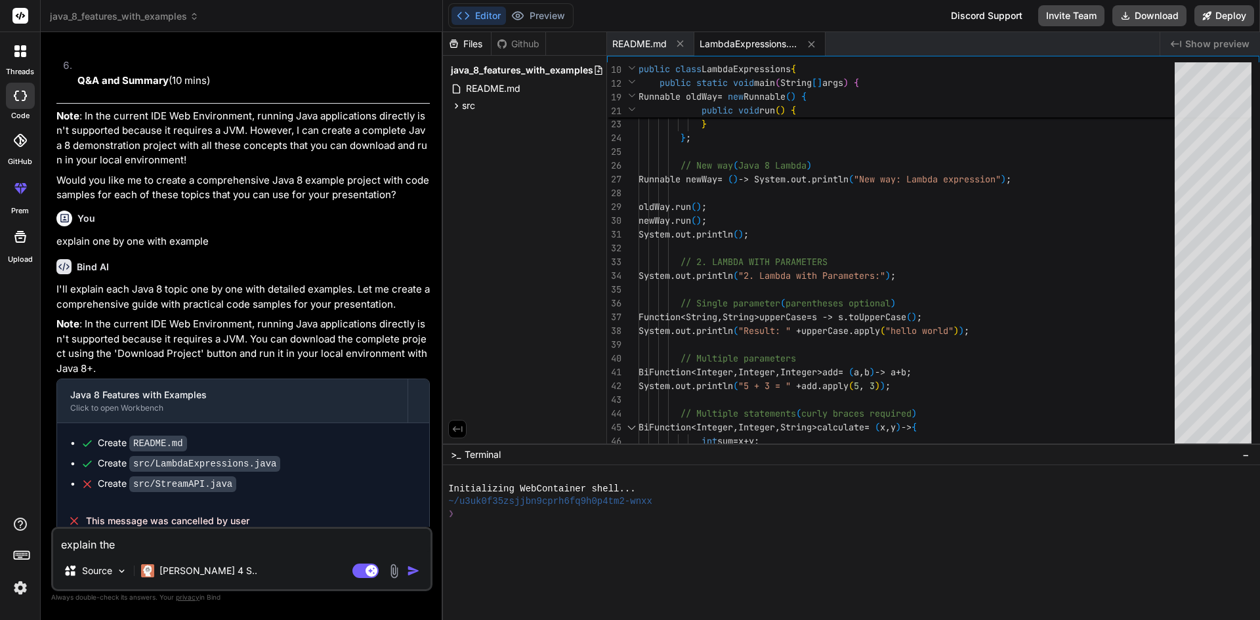
type textarea "x"
type textarea "explain theor"
type textarea "x"
type textarea "explain theori"
type textarea "x"
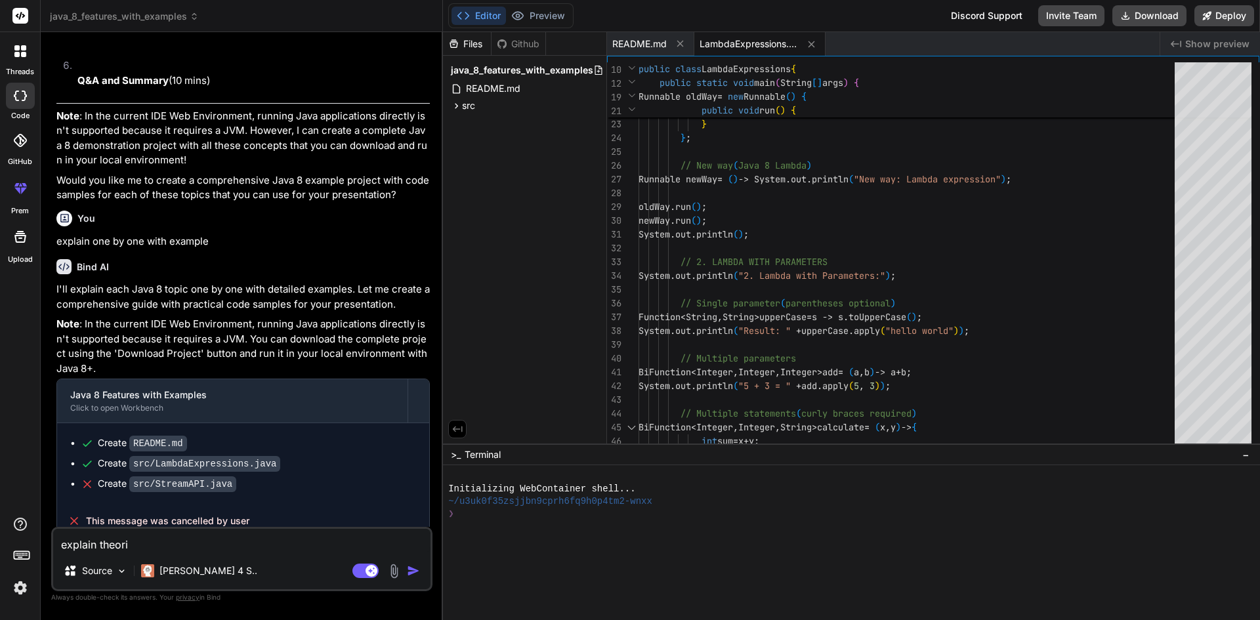
type textarea "explain theorit"
type textarea "x"
type textarea "explain theoriti"
type textarea "x"
type textarea "explain theoritic"
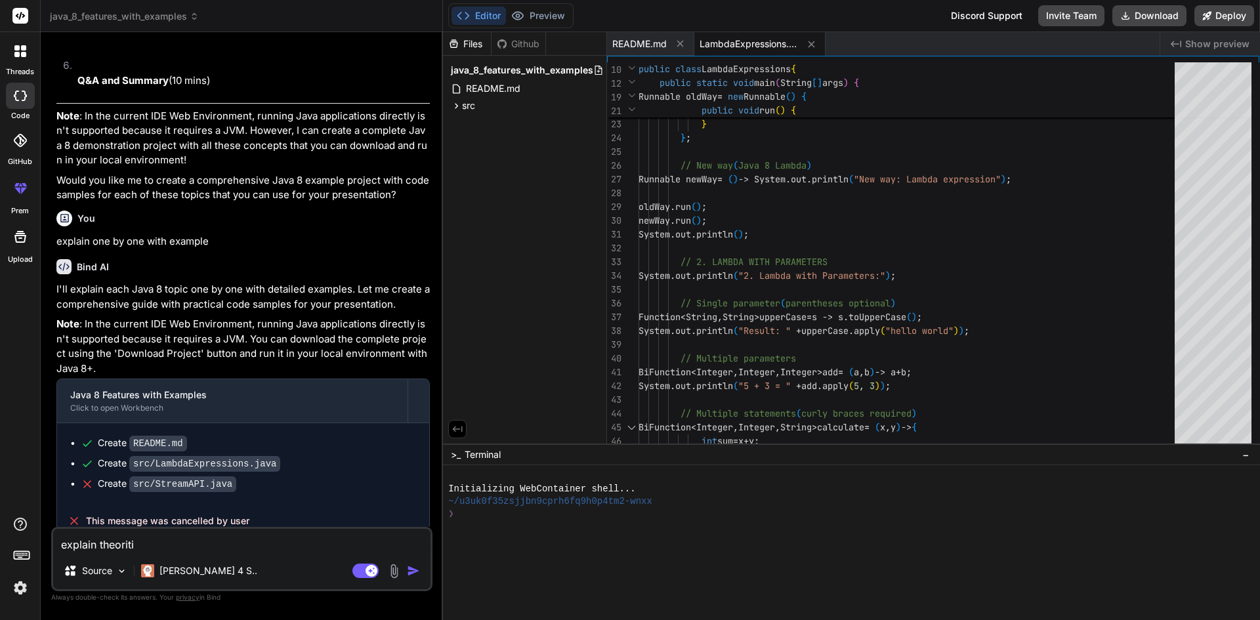
type textarea "x"
type textarea "explain theoritica"
type textarea "x"
type textarea "explain theoritical"
type textarea "x"
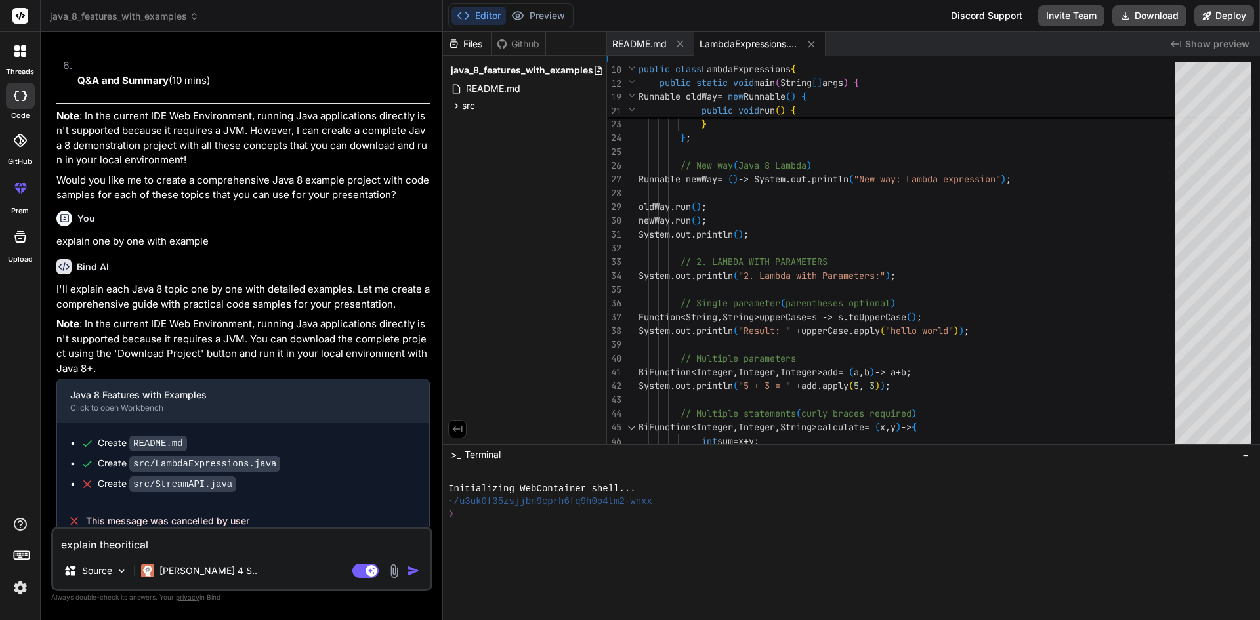
type textarea "explain theoriticall"
type textarea "x"
type textarea "explain theoritically"
type textarea "x"
type textarea "explain theoritically"
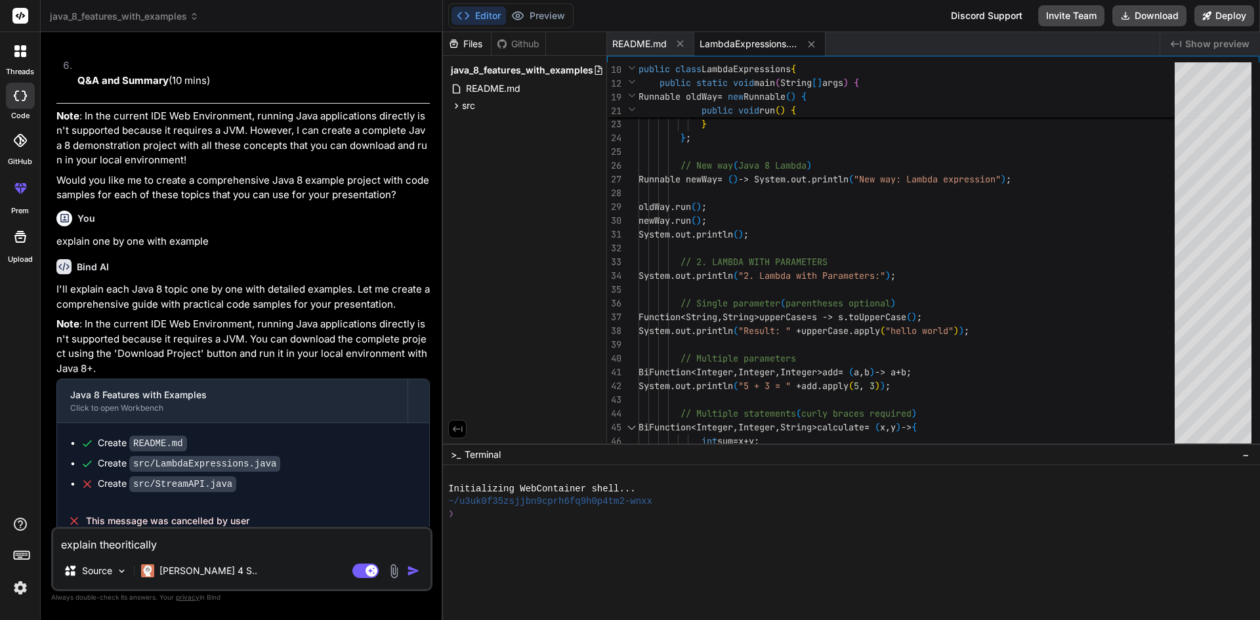
type textarea "x"
type textarea "explain theoritically a"
type textarea "x"
type textarea "explain theoritically as"
type textarea "x"
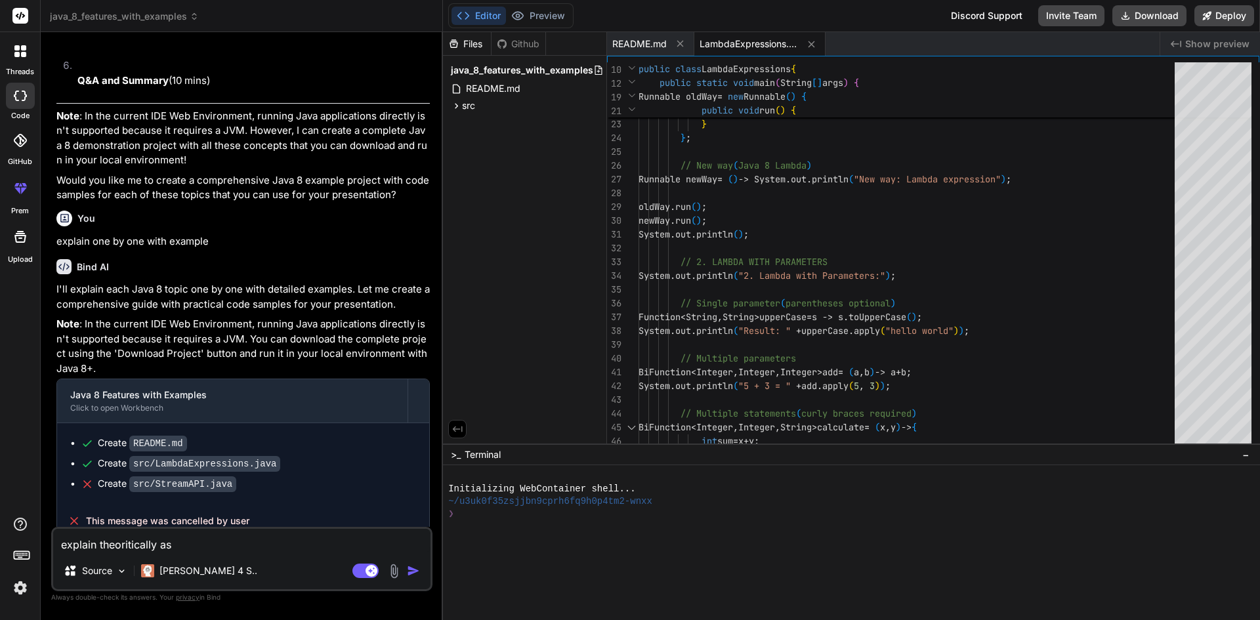
type textarea "explain theoritically as"
type textarea "x"
type textarea "explain theoritically as w"
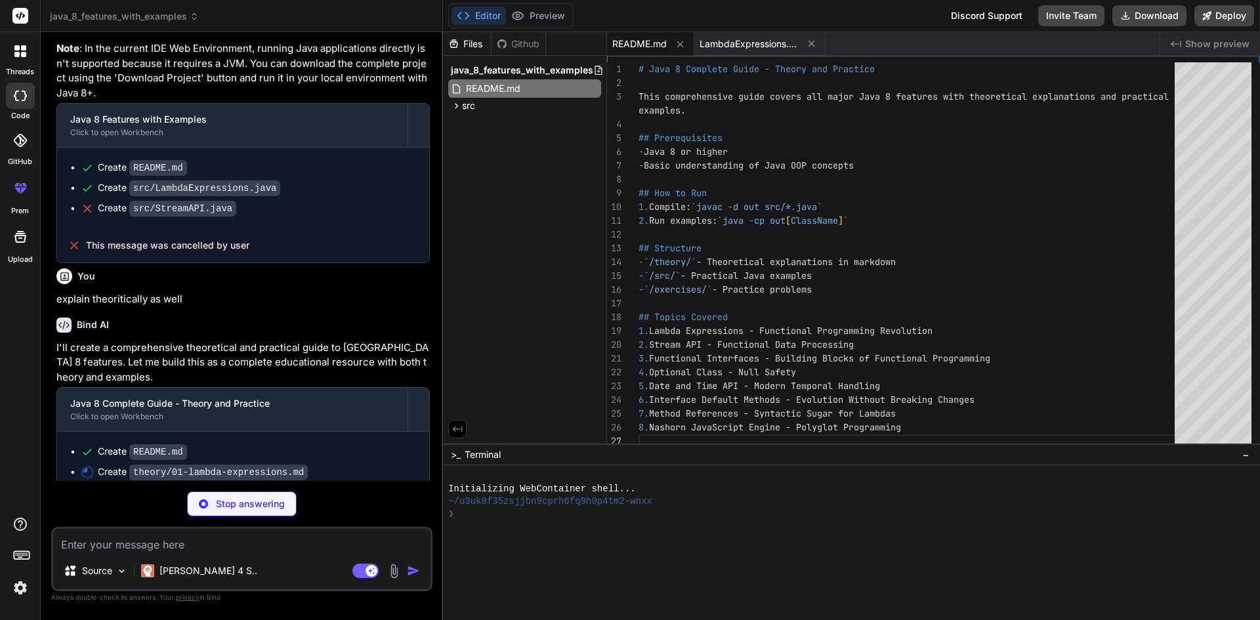
scroll to position [0, 0]
drag, startPoint x: 691, startPoint y: 333, endPoint x: 680, endPoint y: 336, distance: 11.6
click at [680, 336] on div "8. Nashorn JavaScript Engine - Polyglot Programming 5. Date and Time API - Mode…" at bounding box center [910, 256] width 544 height 388
drag, startPoint x: 655, startPoint y: 332, endPoint x: 947, endPoint y: 329, distance: 291.3
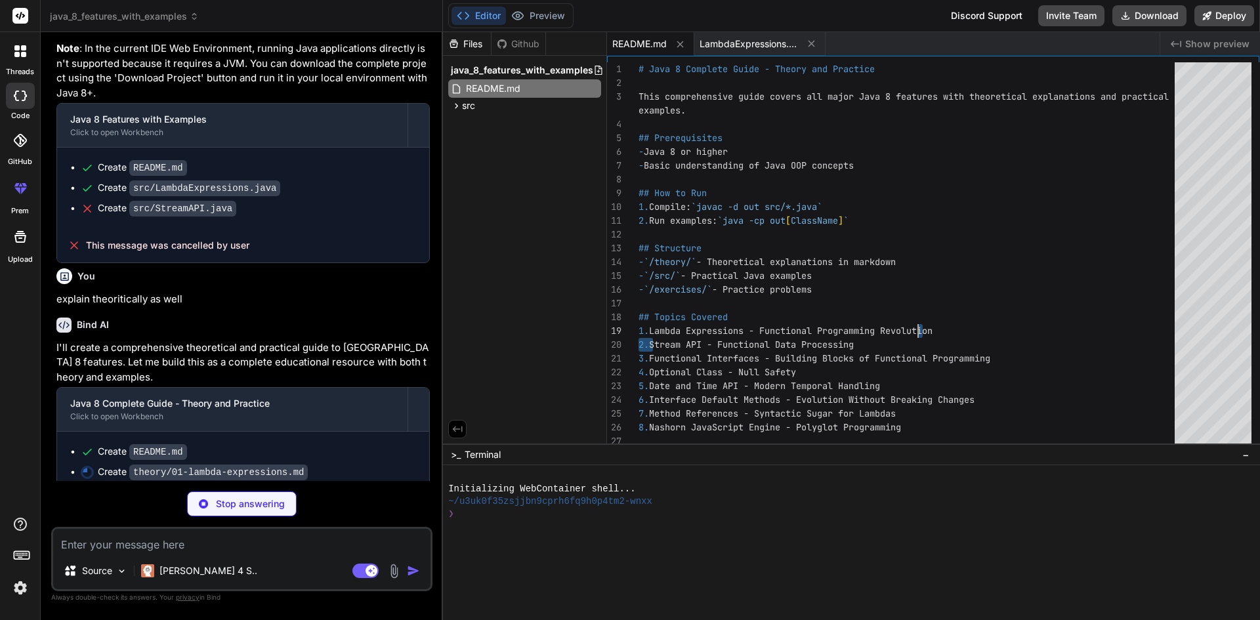
click at [947, 329] on div "8. Nashorn JavaScript Engine - Polyglot Programming 5. Date and Time API - Mode…" at bounding box center [910, 256] width 544 height 388
click at [916, 338] on div "8. Nashorn JavaScript Engine - Polyglot Programming 5. Date and Time API - Mode…" at bounding box center [910, 256] width 544 height 388
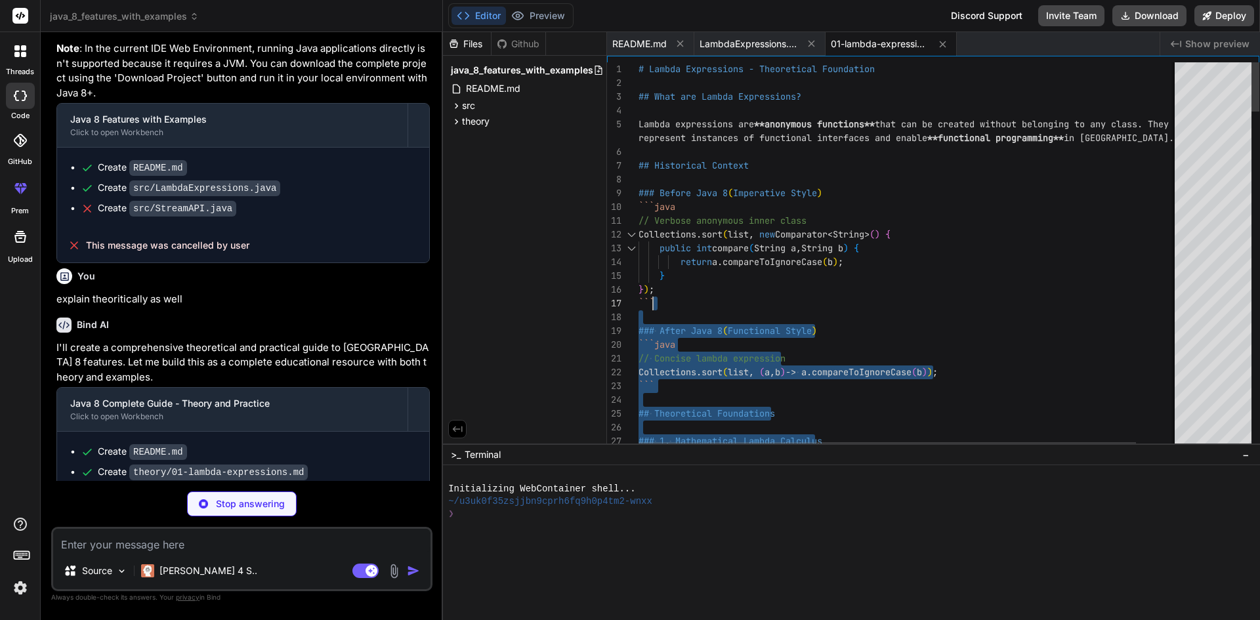
drag, startPoint x: 651, startPoint y: 328, endPoint x: 939, endPoint y: 297, distance: 290.3
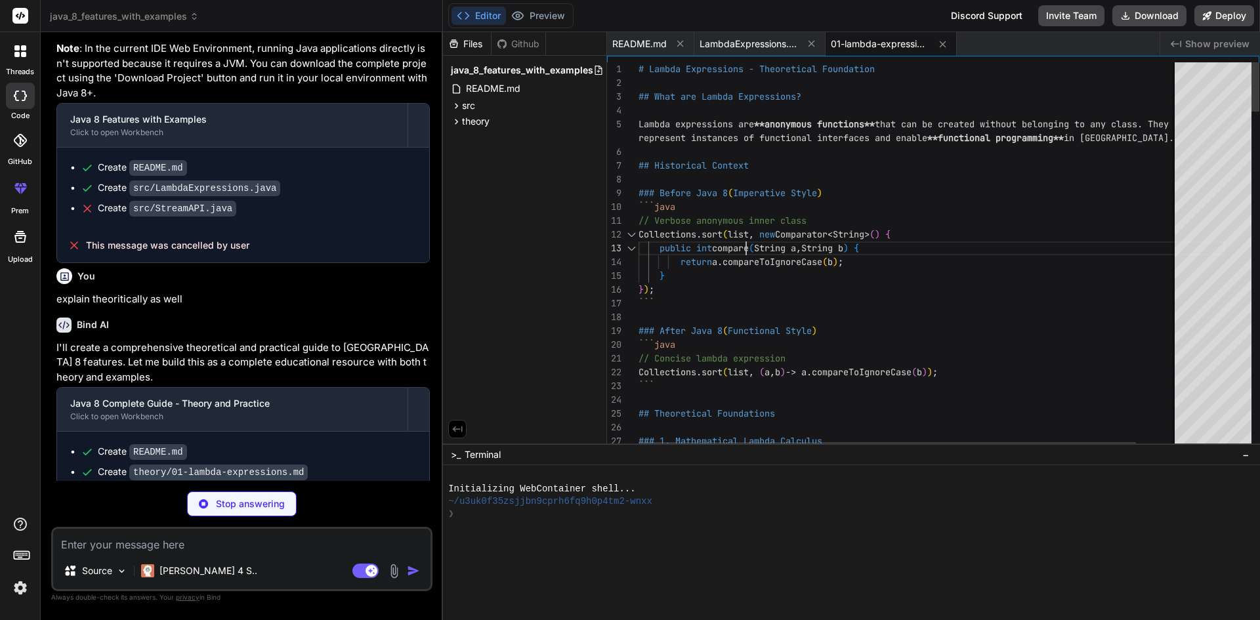
click at [94, 445] on div "Create README.md" at bounding box center [248, 452] width 335 height 14
click at [172, 444] on code "README.md" at bounding box center [158, 452] width 58 height 16
click at [96, 465] on div "Create theory/01-lambda-expressions.md" at bounding box center [248, 472] width 335 height 14
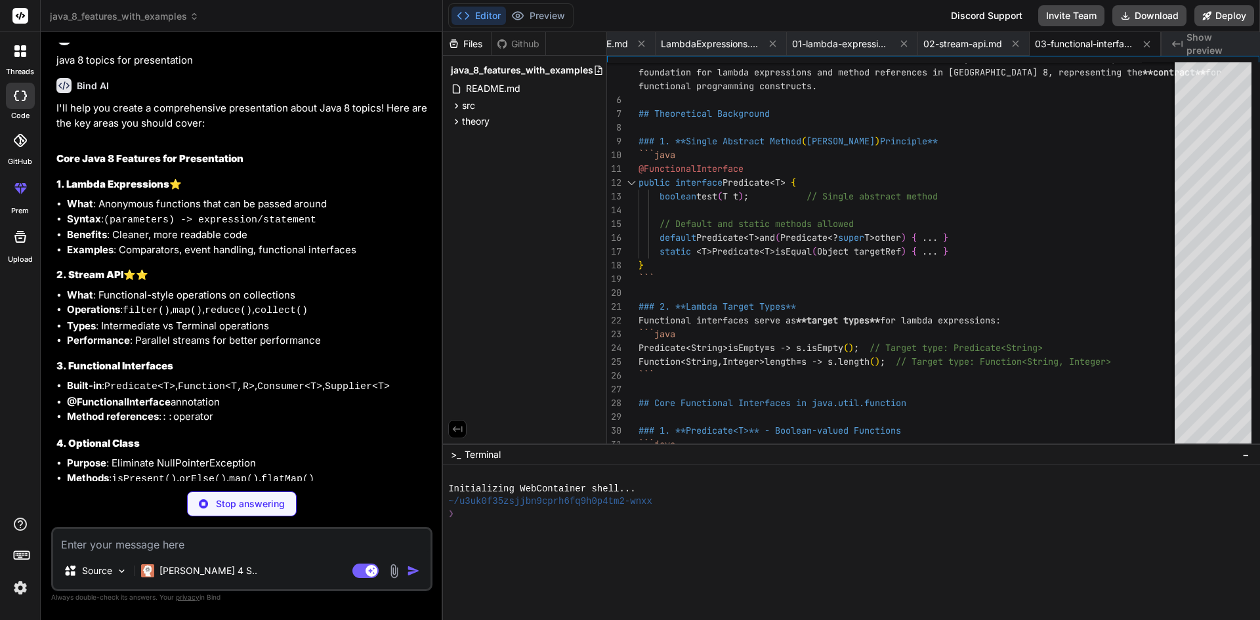
scroll to position [262, 0]
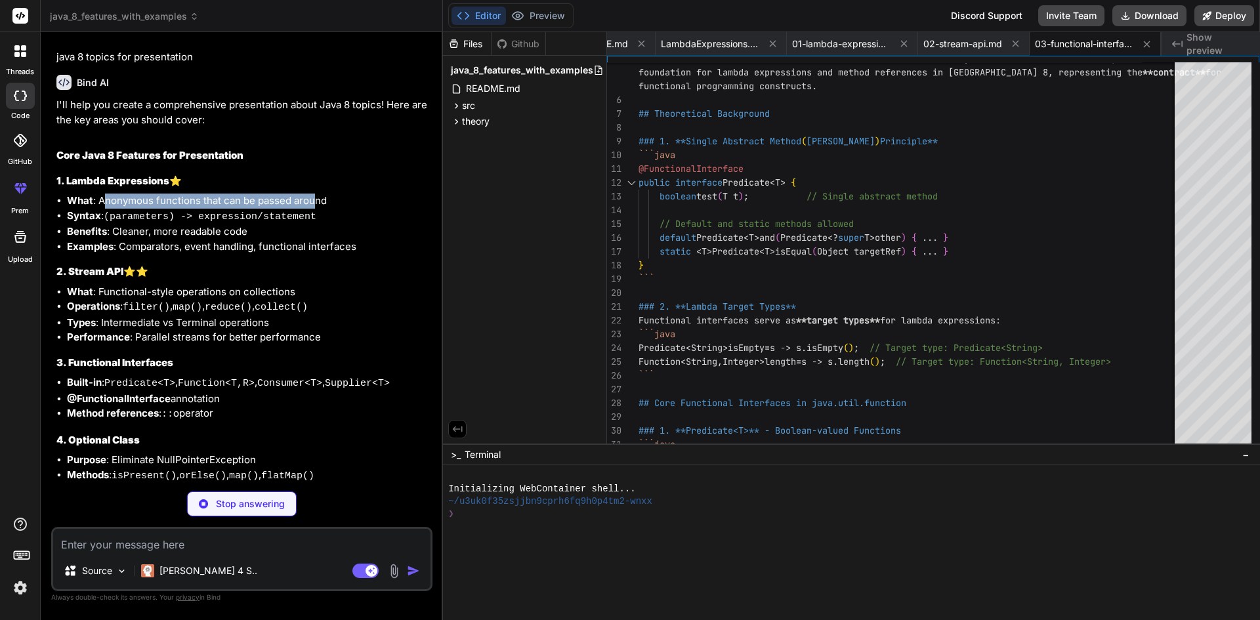
drag, startPoint x: 104, startPoint y: 201, endPoint x: 314, endPoint y: 194, distance: 210.7
click at [314, 194] on li "What : Anonymous functions that can be passed around" at bounding box center [248, 201] width 363 height 15
drag, startPoint x: 192, startPoint y: 215, endPoint x: 323, endPoint y: 213, distance: 131.2
click at [323, 213] on li "Syntax : (parameters) -> expression/statement" at bounding box center [248, 217] width 363 height 16
click at [135, 246] on li "Examples : Comparators, event handling, functional interfaces" at bounding box center [248, 246] width 363 height 15
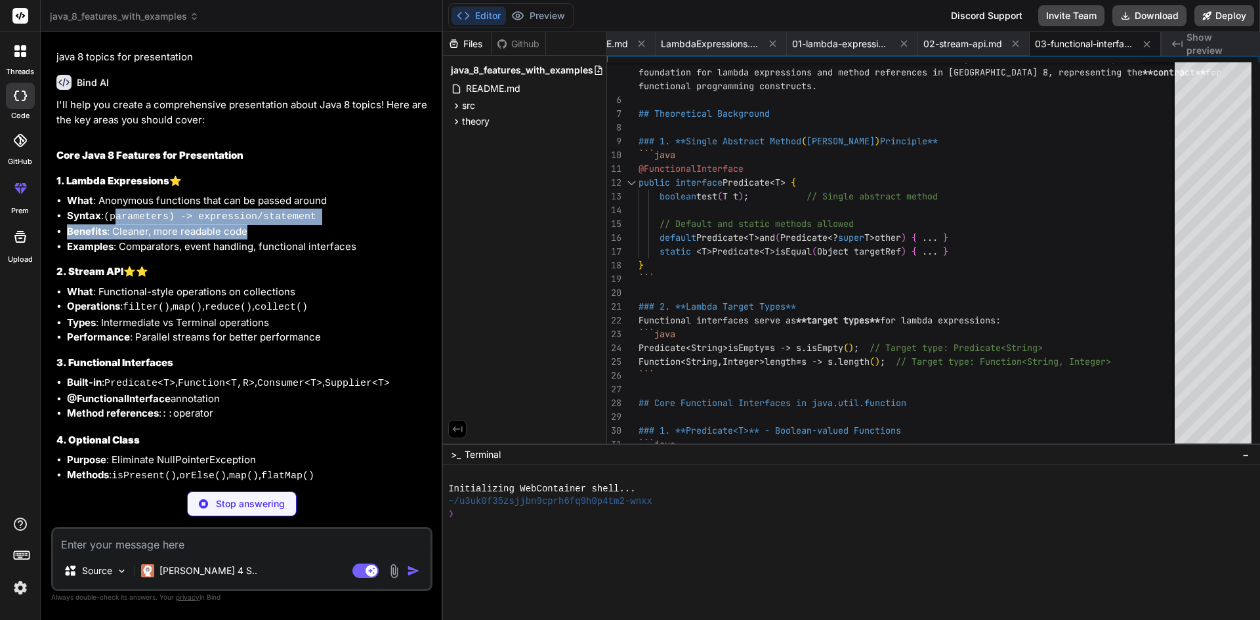
drag, startPoint x: 117, startPoint y: 221, endPoint x: 255, endPoint y: 230, distance: 137.4
click at [255, 230] on ul "What : Anonymous functions that can be passed around Syntax : (parameters) -> e…" at bounding box center [242, 224] width 373 height 60
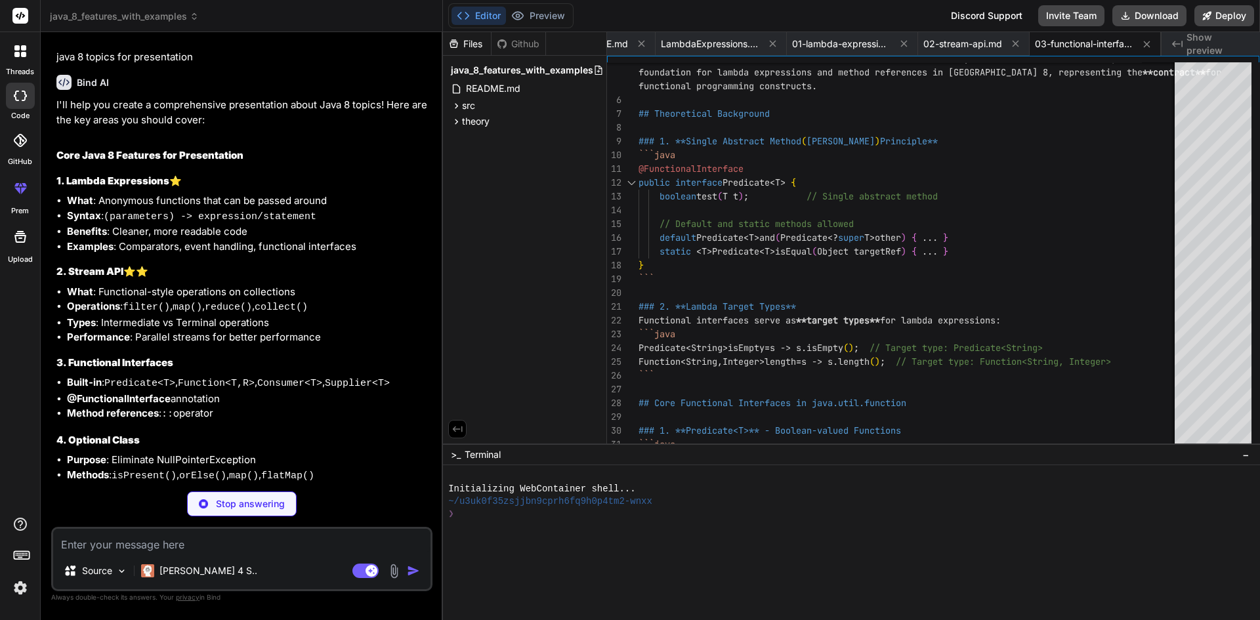
click at [212, 243] on li "Examples : Comparators, event handling, functional interfaces" at bounding box center [248, 246] width 363 height 15
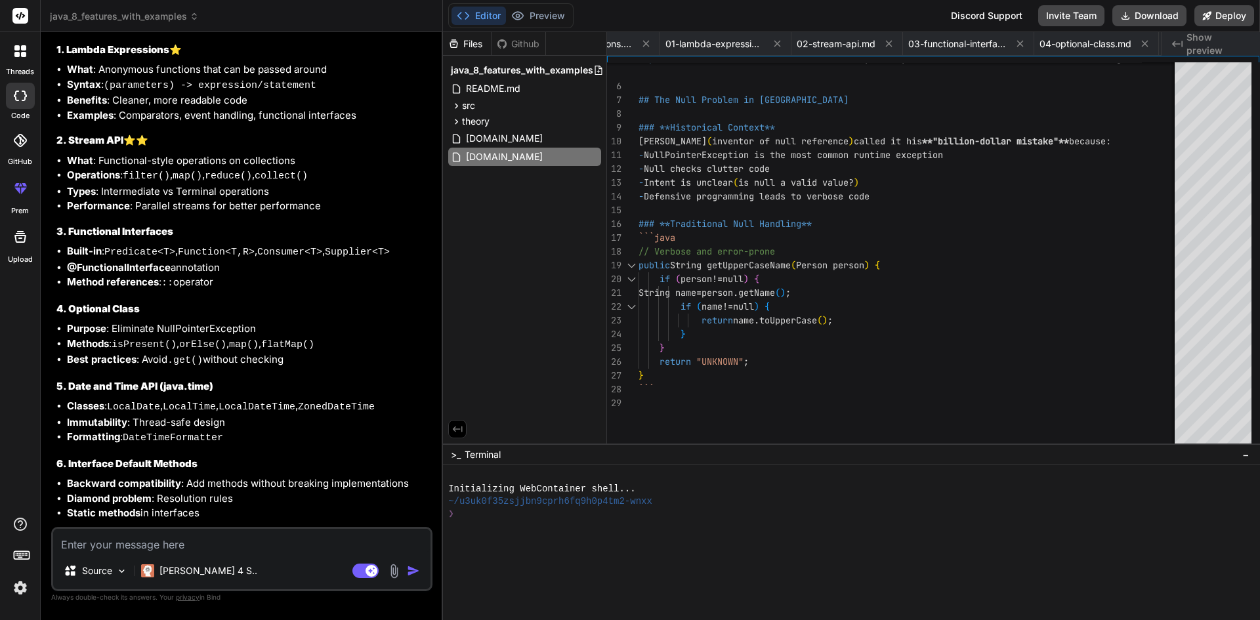
scroll to position [0, 578]
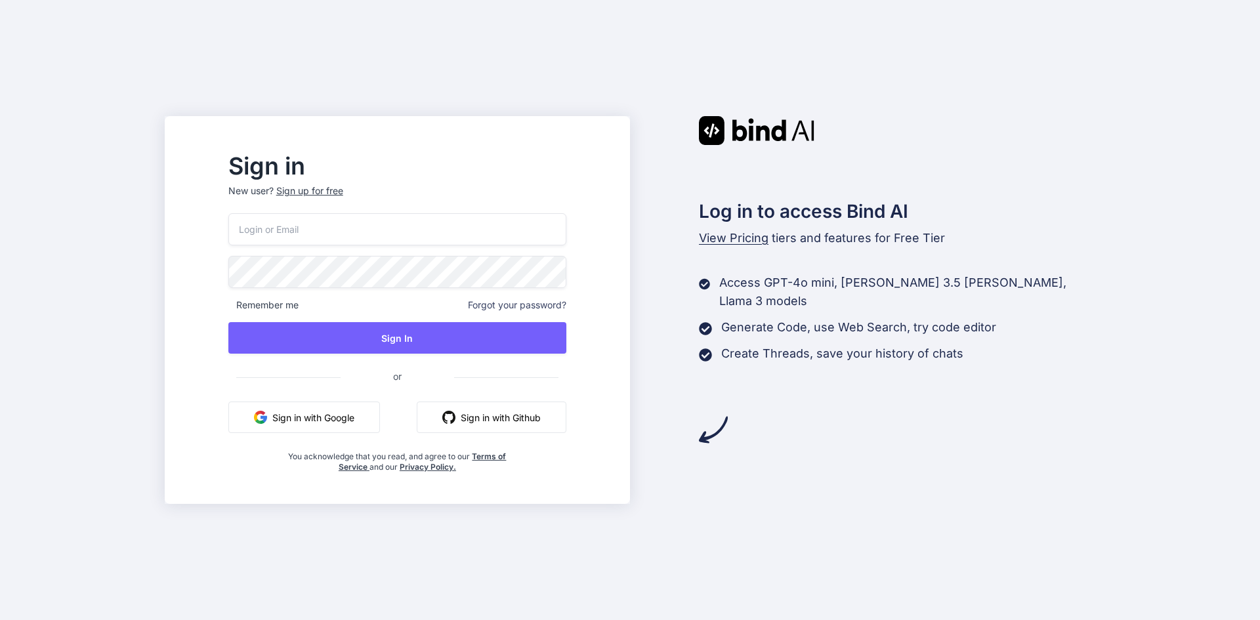
click at [343, 223] on input "email" at bounding box center [397, 229] width 338 height 32
type input "[PERSON_NAME][EMAIL_ADDRESS][DOMAIN_NAME]"
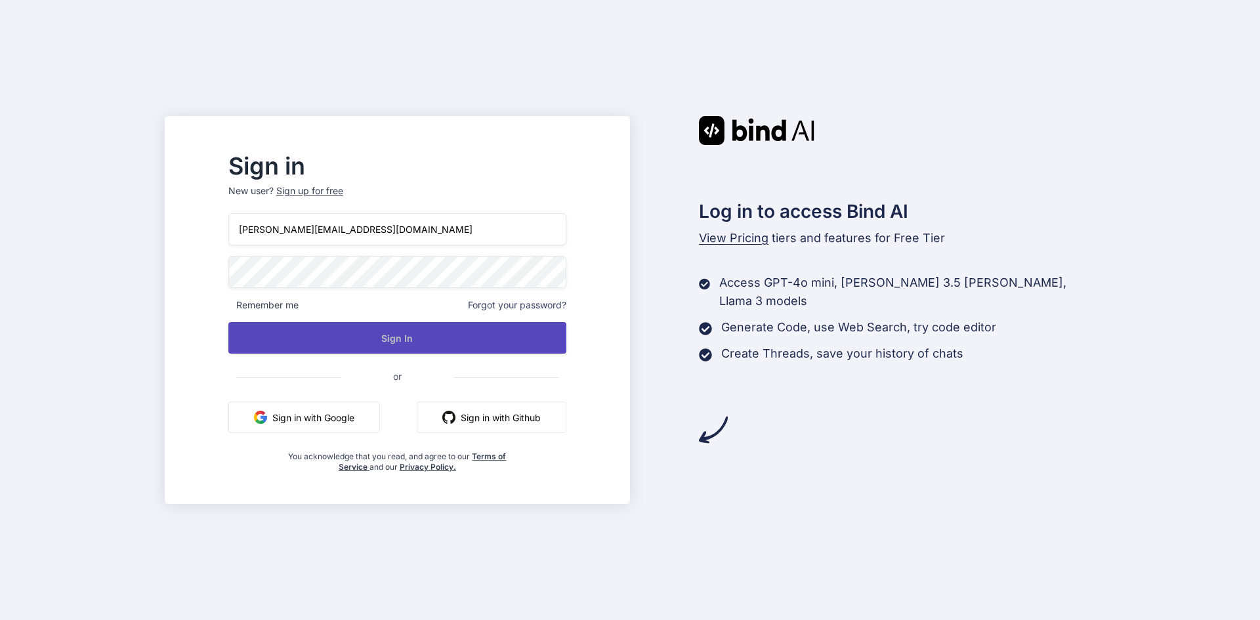
click at [384, 334] on button "Sign In" at bounding box center [397, 337] width 338 height 31
